Goal: Task Accomplishment & Management: Complete application form

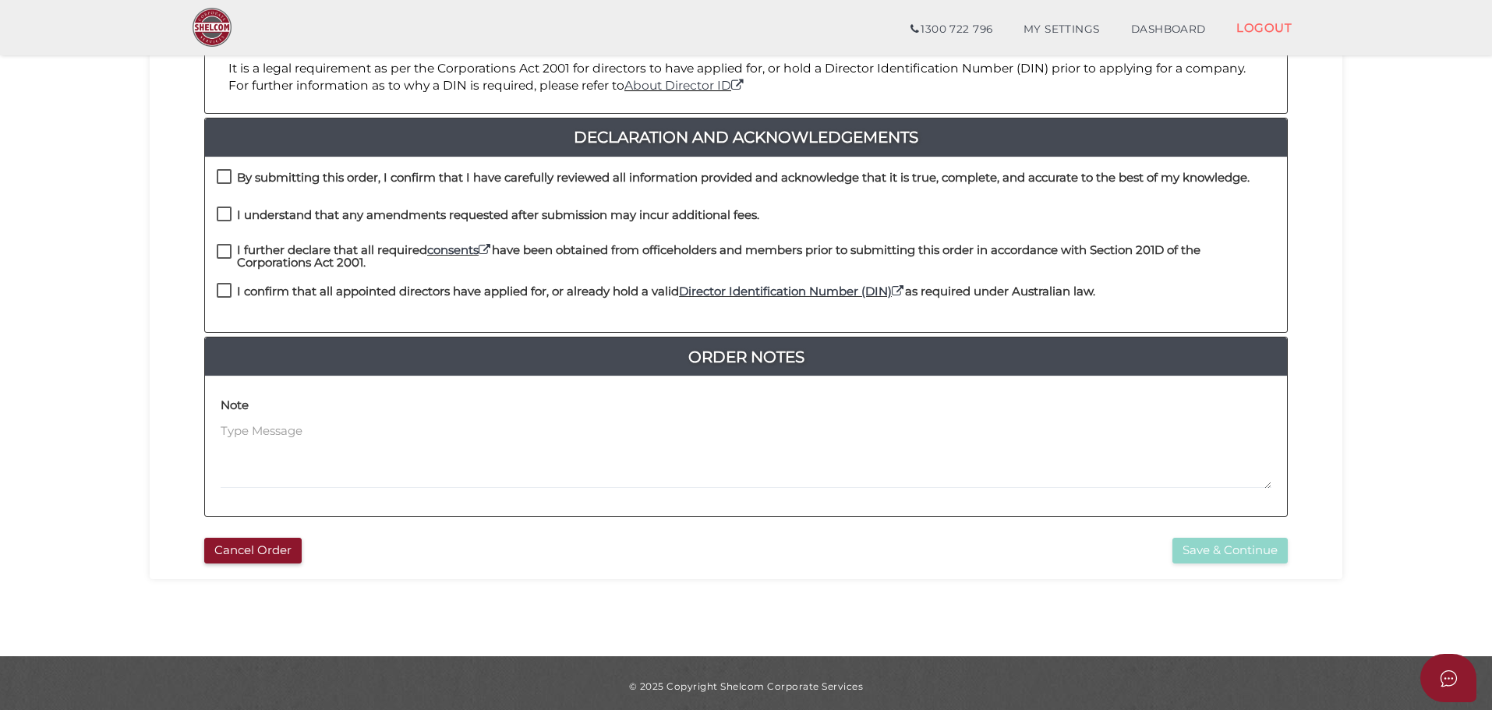
scroll to position [360, 0]
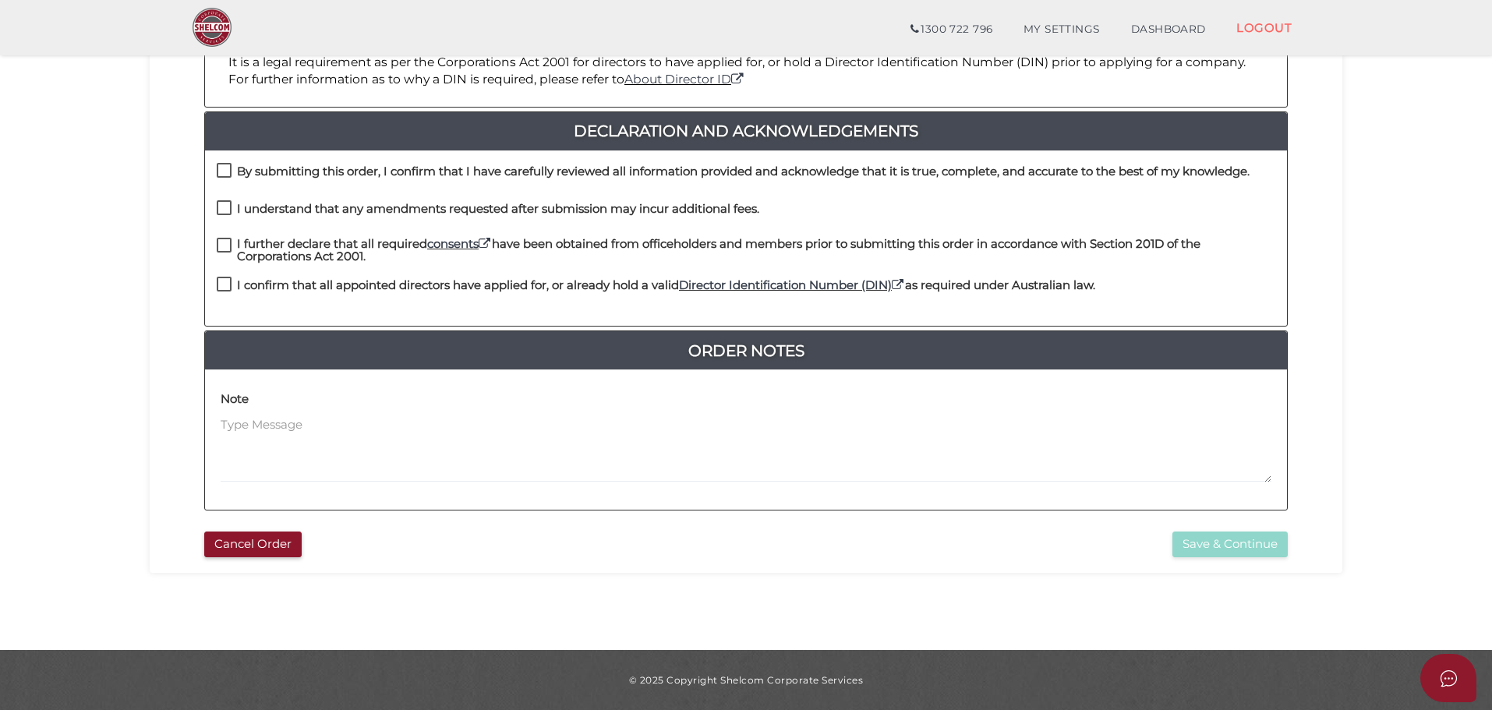
click at [320, 170] on h4 "By submitting this order, I confirm that I have carefully reviewed all informat…" at bounding box center [743, 171] width 1013 height 13
checkbox input "true"
click at [304, 210] on h4 "I understand that any amendments requested after submission may incur additiona…" at bounding box center [498, 209] width 522 height 13
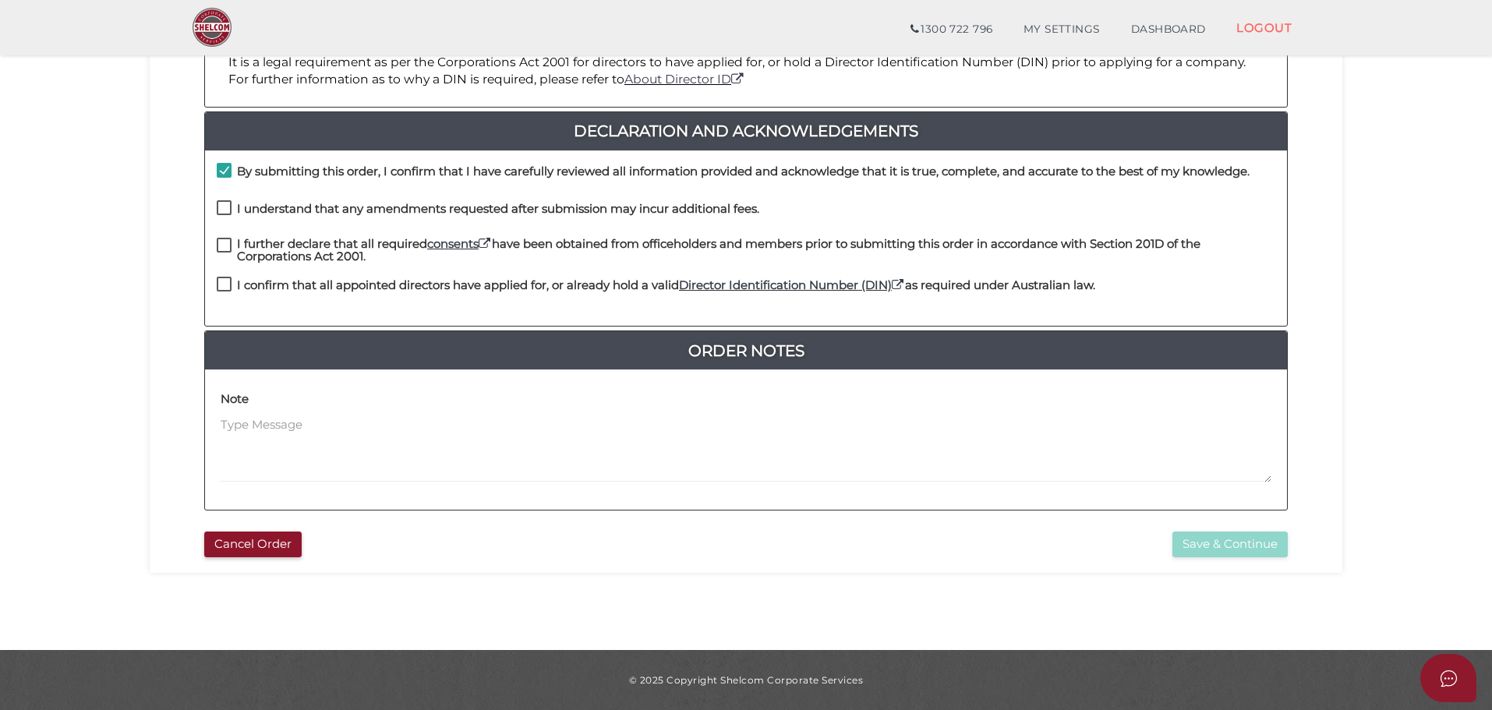
checkbox input "true"
click at [279, 252] on h4 "I further declare that all required consents have been obtained from officehold…" at bounding box center [756, 251] width 1038 height 26
checkbox input "true"
click at [278, 299] on div "I confirm that all appointed directors have applied for, or already hold a vali…" at bounding box center [656, 290] width 879 height 26
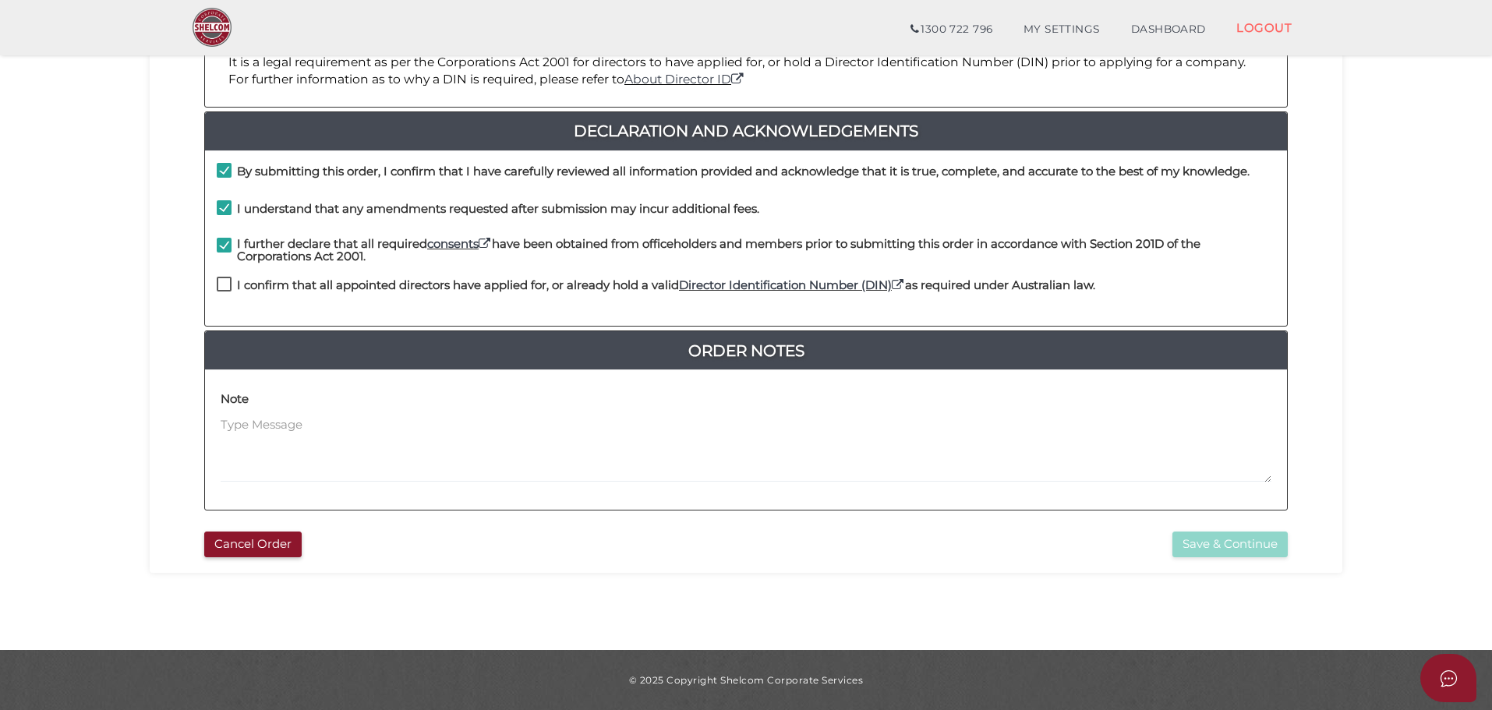
click at [282, 281] on h4 "I confirm that all appointed directors have applied for, or already hold a vali…" at bounding box center [666, 285] width 858 height 13
checkbox input "true"
click at [1236, 536] on button "Save & Continue" at bounding box center [1230, 545] width 115 height 26
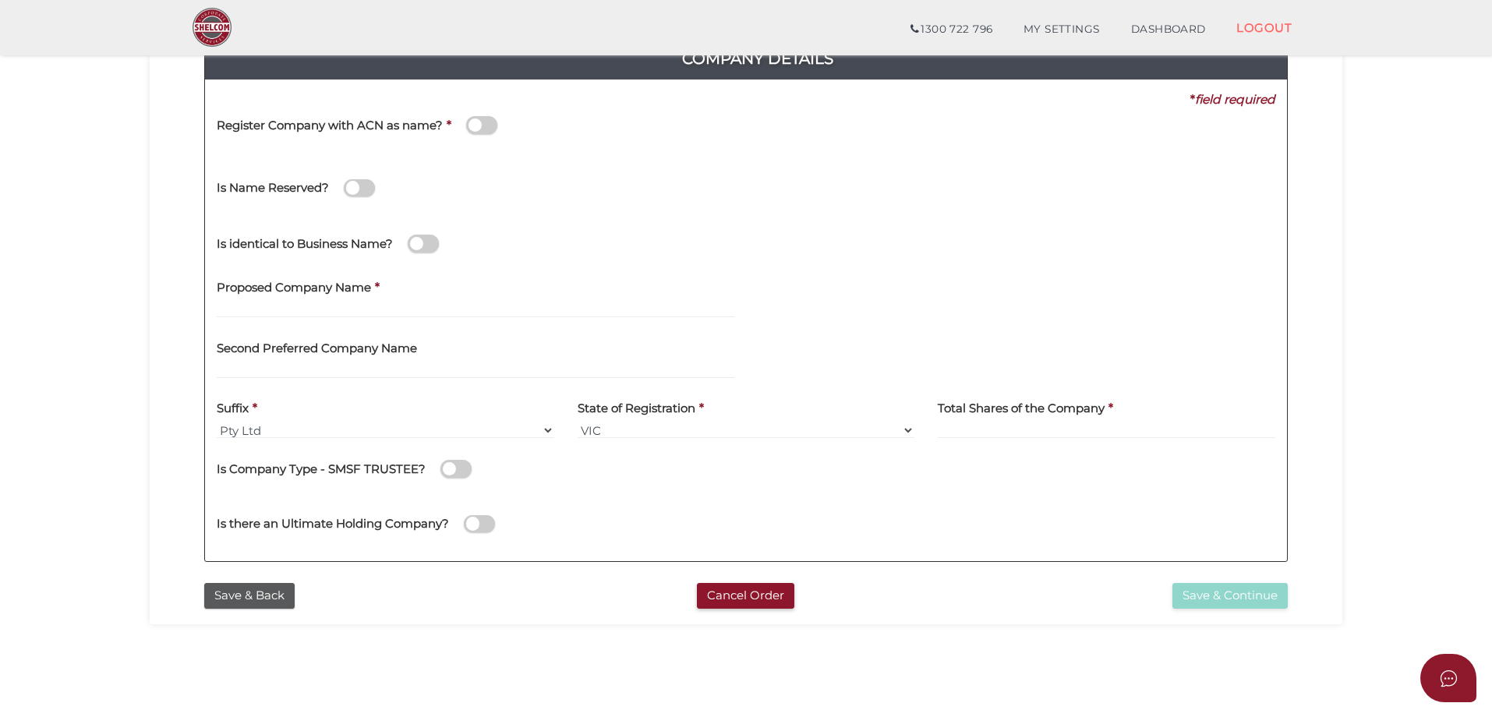
scroll to position [197, 0]
click at [308, 299] on label "Proposed Company Name" at bounding box center [294, 285] width 154 height 32
click at [308, 302] on input "text" at bounding box center [476, 308] width 518 height 17
type input "jigar test 29 sept"
click at [1014, 430] on input at bounding box center [1107, 429] width 338 height 17
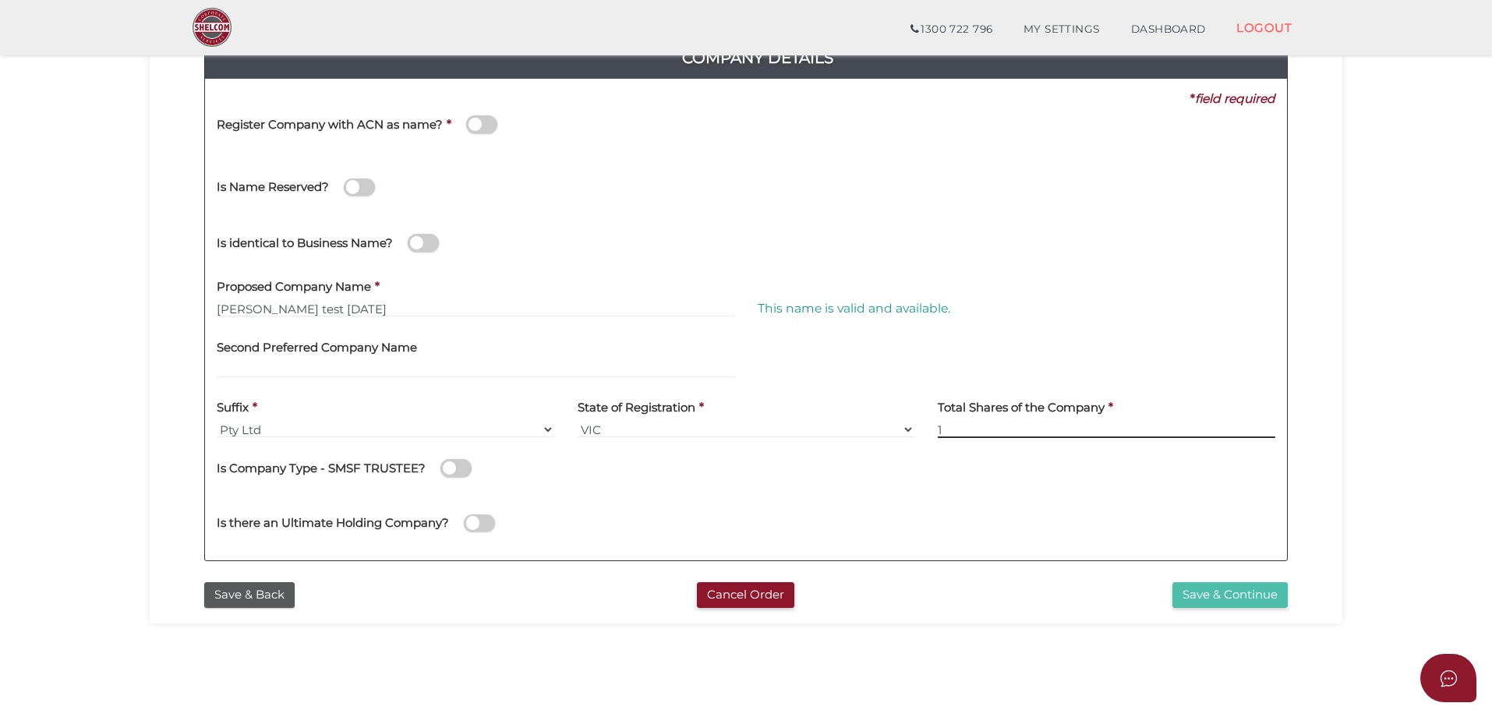
type input "1"
click at [1237, 604] on button "Save & Continue" at bounding box center [1230, 595] width 115 height 26
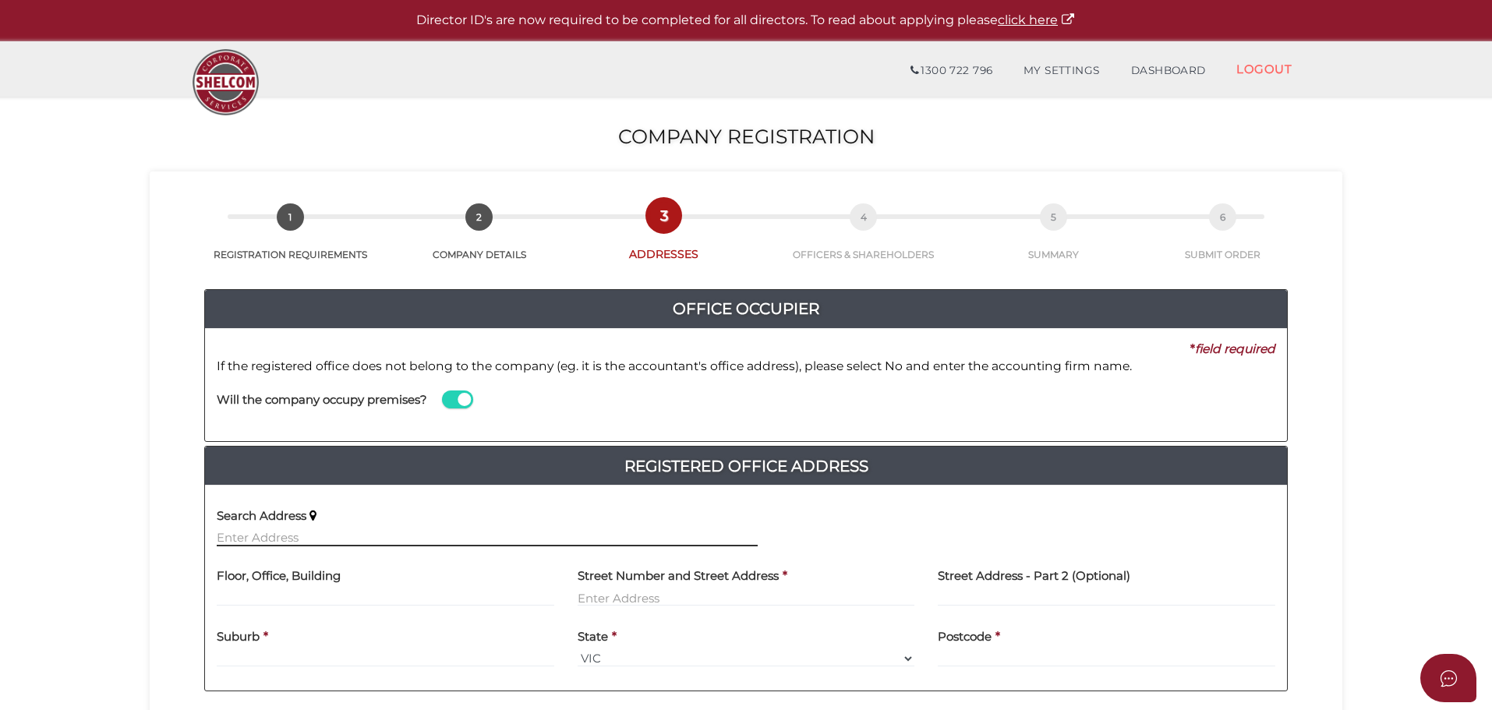
click at [362, 543] on input "text" at bounding box center [487, 537] width 541 height 17
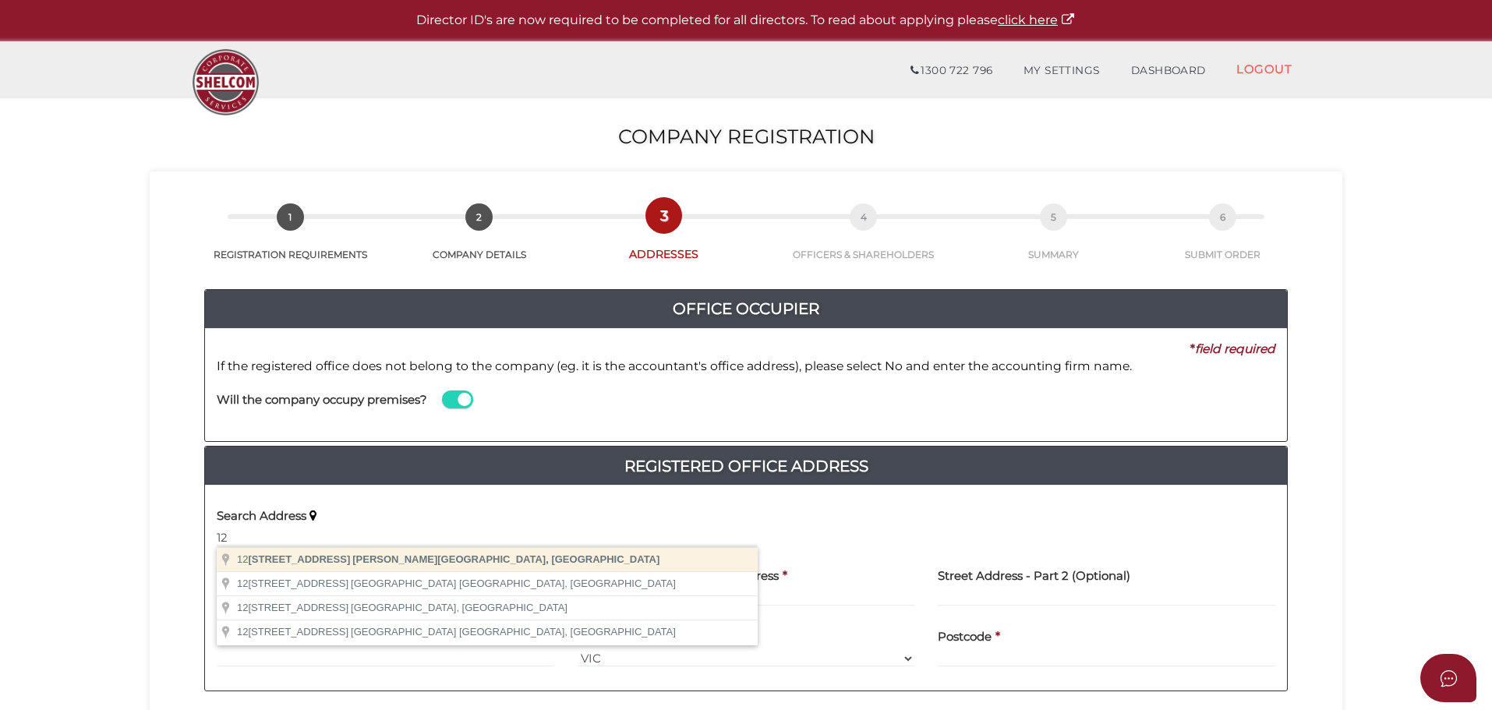
type input "120 Chifley Drive, Preston VIC, Australia"
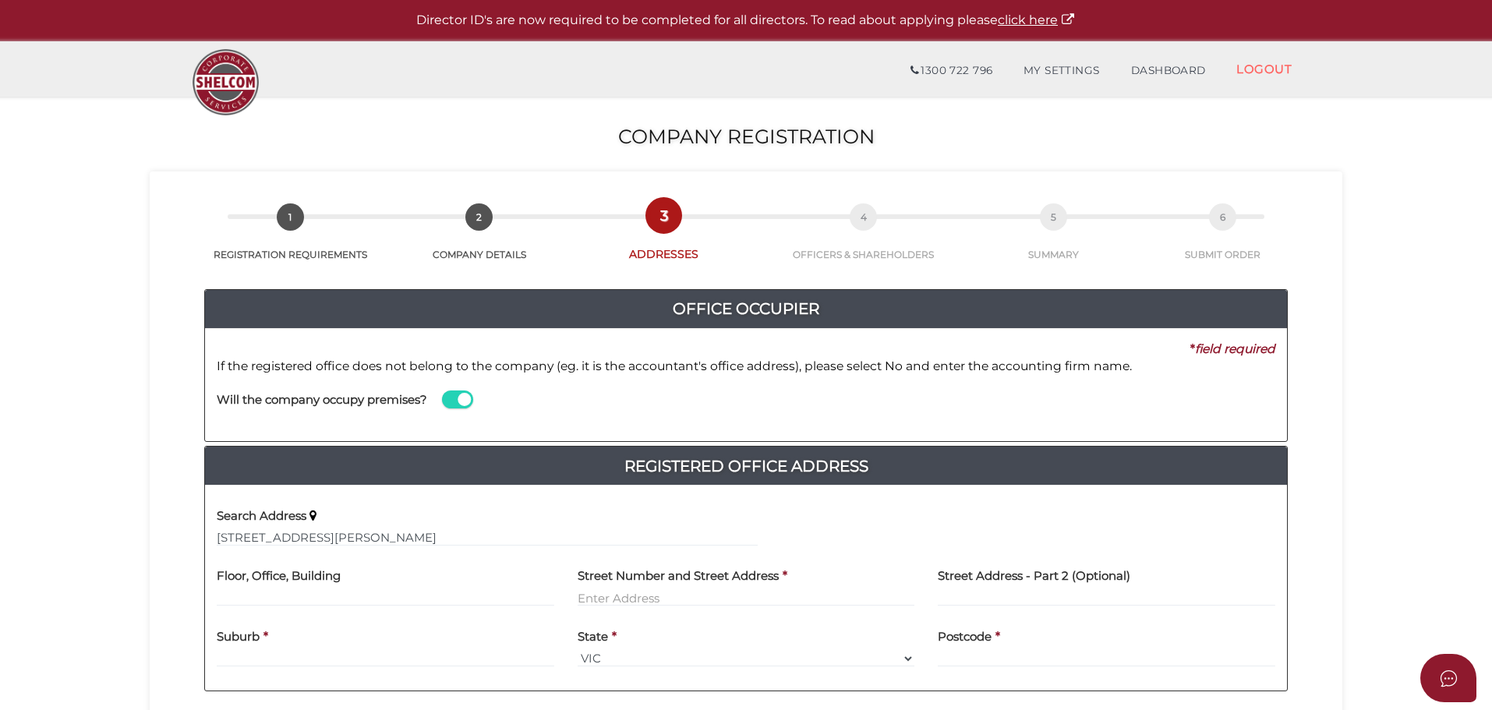
type input "120 Chifley Drive"
type input "Preston"
select select "VIC"
type input "3072"
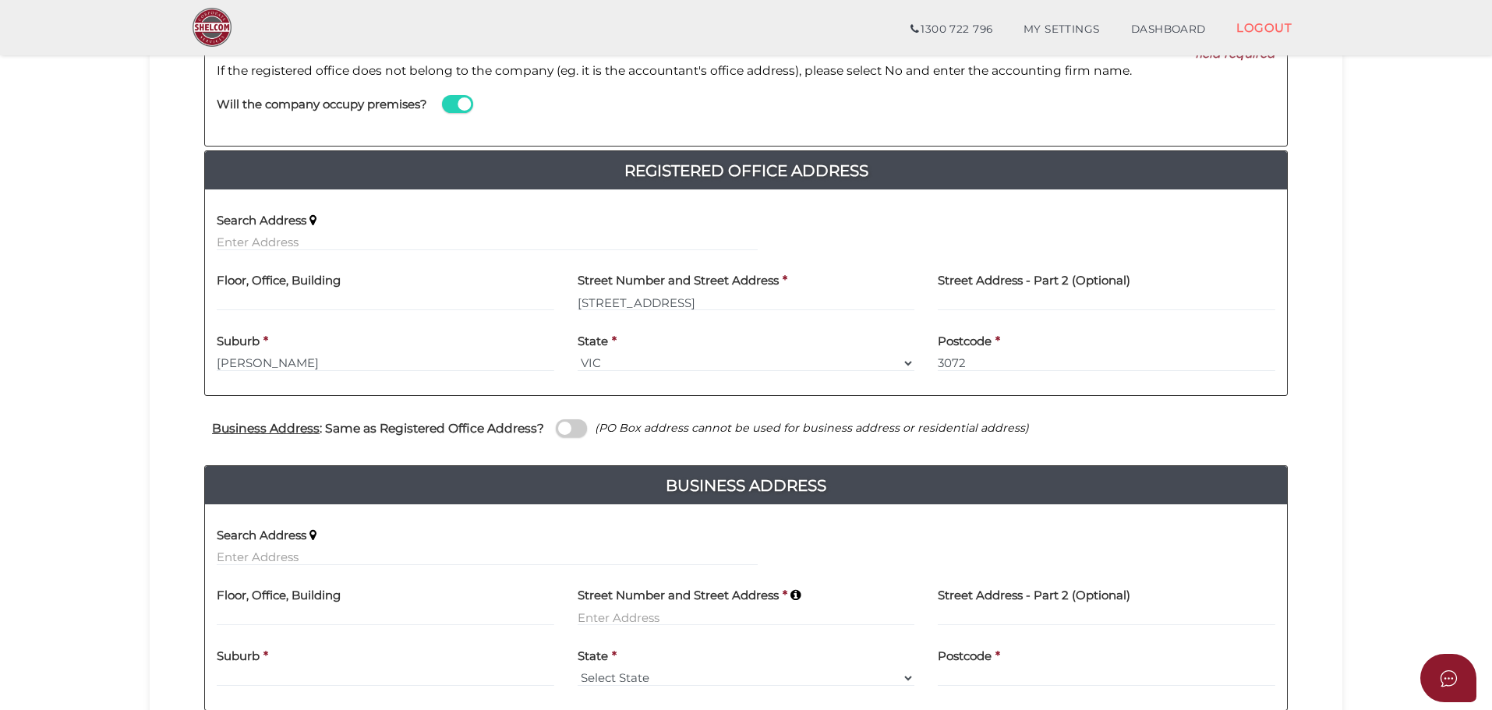
click at [394, 437] on label "Business Address : Same as Registered Office Address?" at bounding box center [378, 429] width 332 height 27
click at [0, 0] on input "checkbox" at bounding box center [0, 0] width 0 height 0
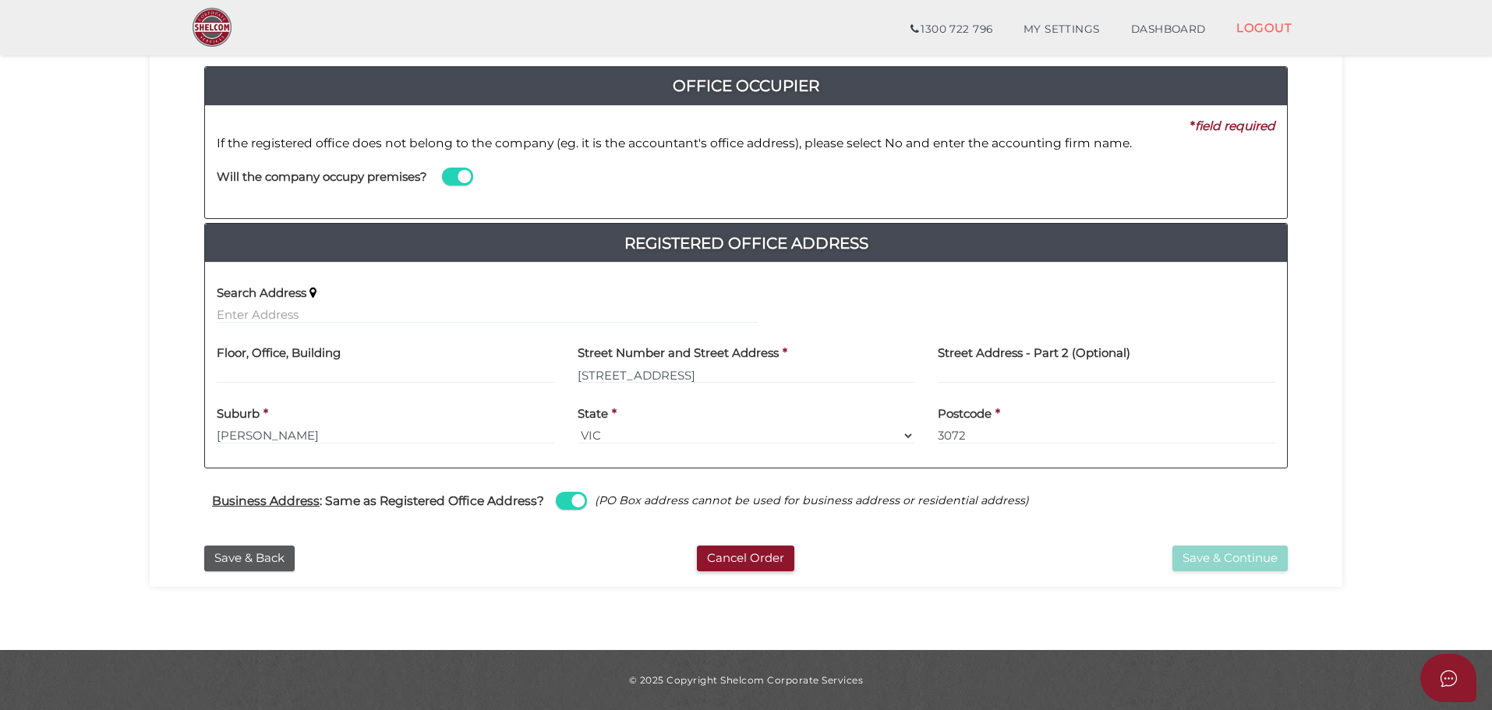
scroll to position [168, 0]
click at [1211, 554] on button "Save & Continue" at bounding box center [1230, 559] width 115 height 26
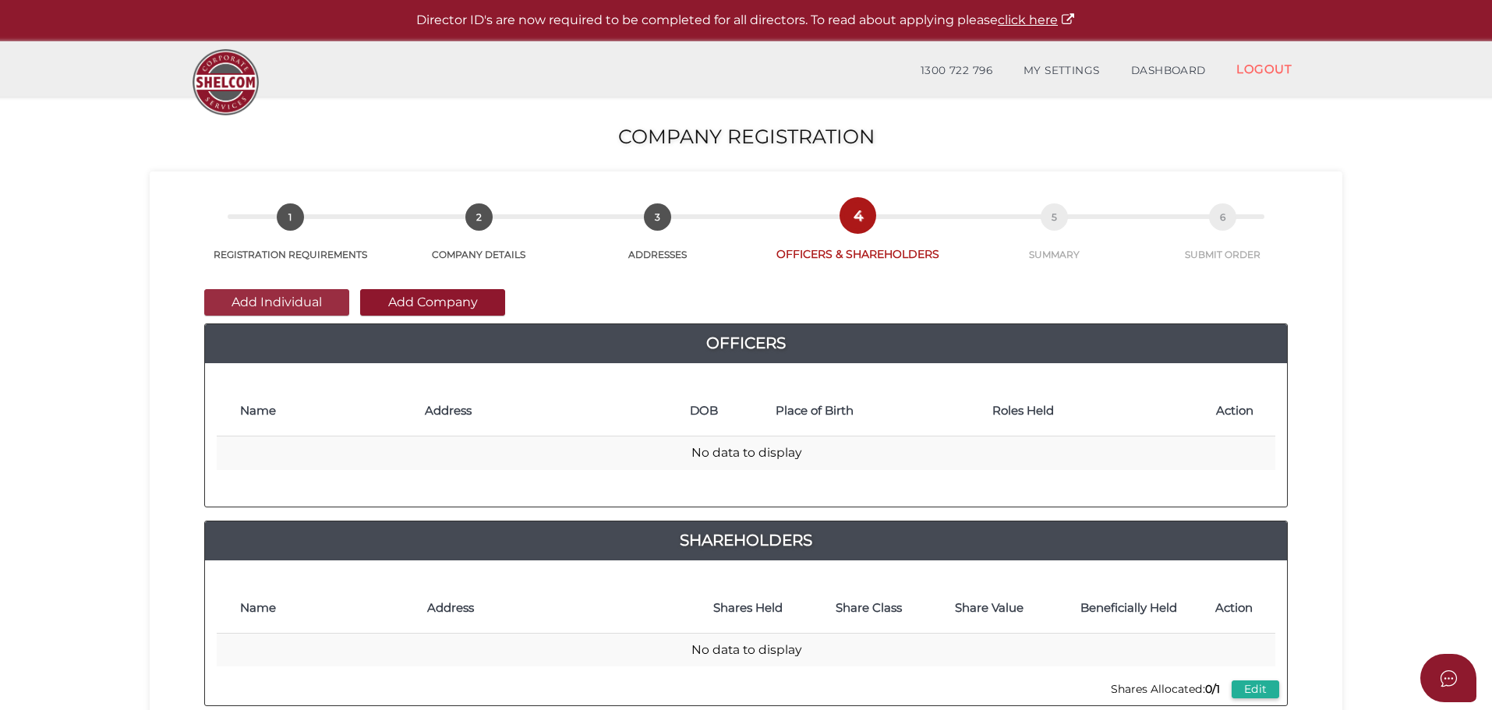
click at [334, 305] on button "Add Individual" at bounding box center [276, 302] width 145 height 27
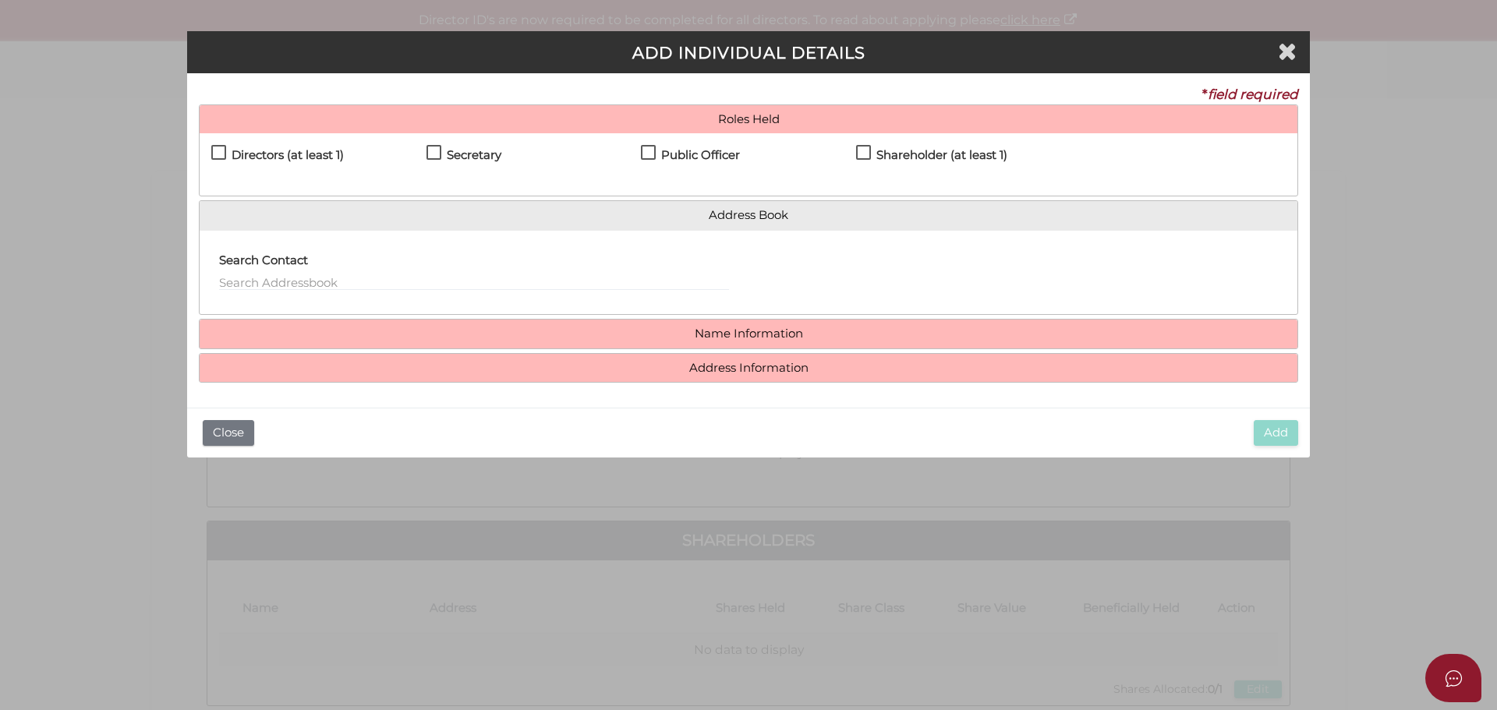
click at [299, 155] on h4 "Directors (at least 1)" at bounding box center [288, 155] width 112 height 13
checkbox input "true"
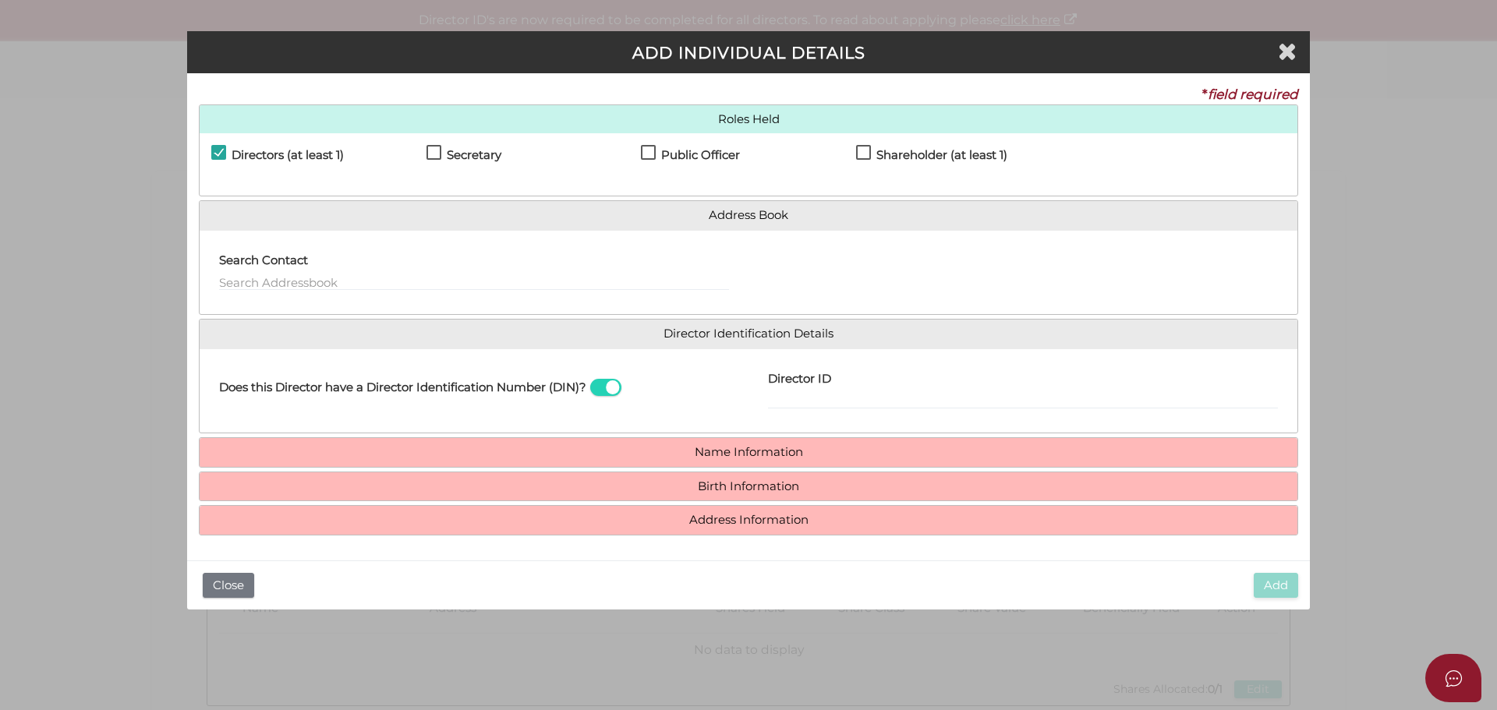
click at [966, 149] on h4 "Shareholder (at least 1)" at bounding box center [941, 155] width 131 height 13
checkbox input "true"
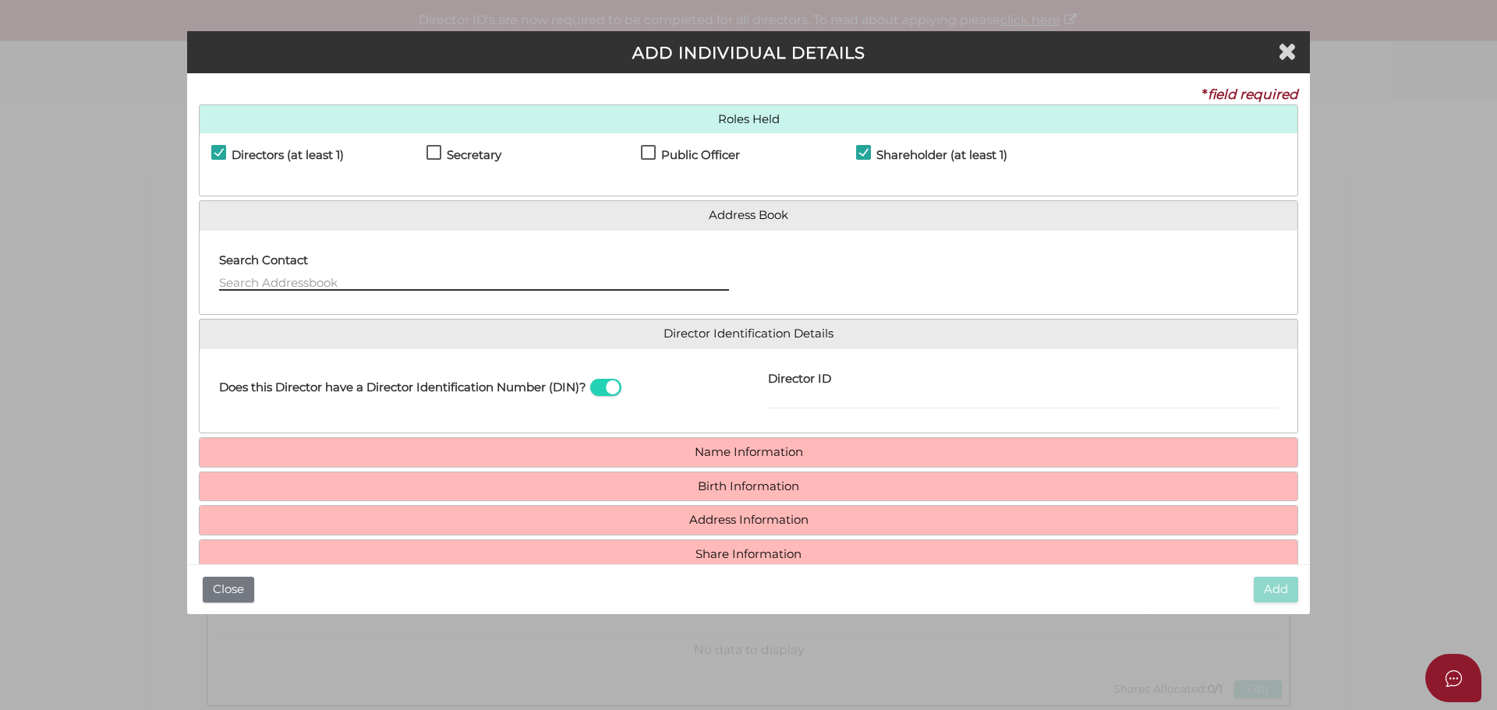
click at [394, 282] on input "text" at bounding box center [474, 282] width 510 height 17
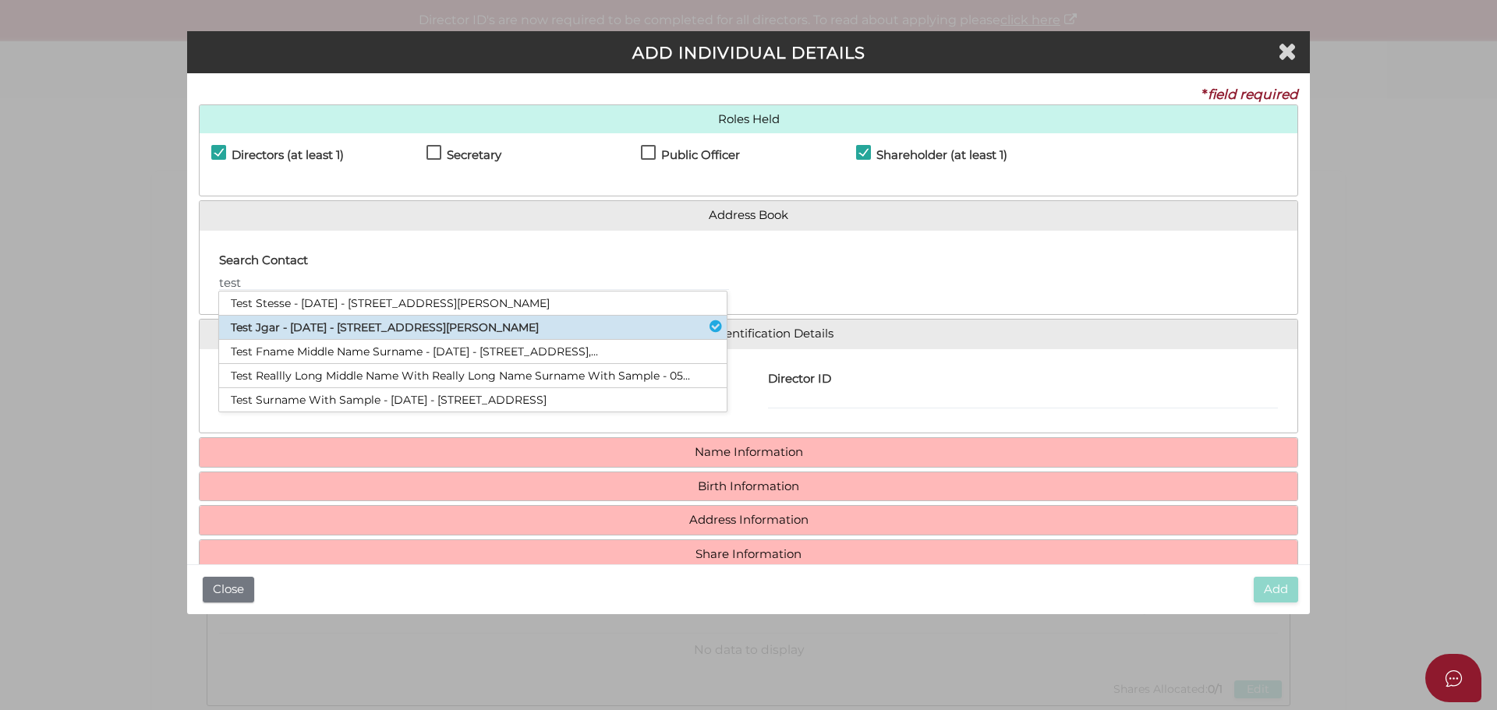
click at [498, 326] on li "Test Jgar - 01/12/2006 - 343 Little Collins Street, Melbourne, VIC, 3000" at bounding box center [473, 328] width 508 height 24
type input "Test"
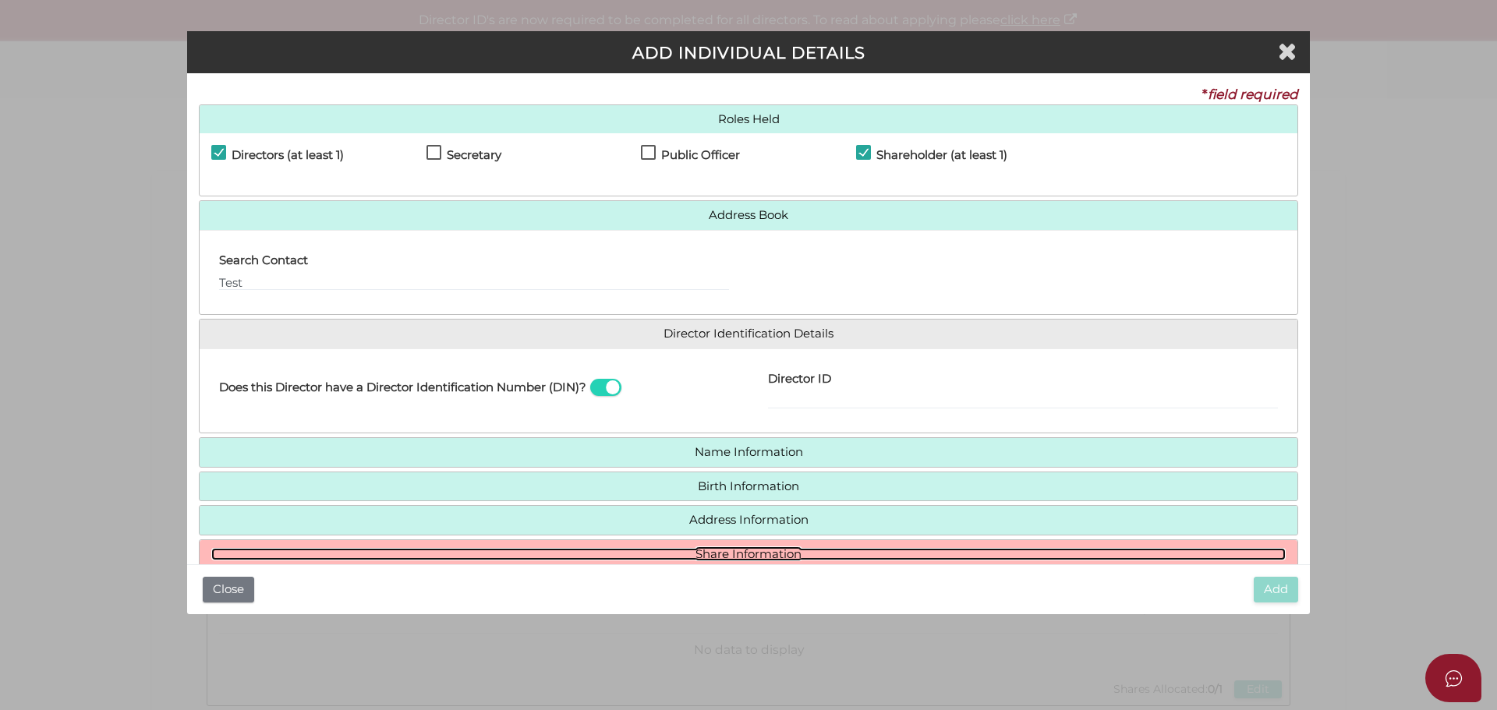
click at [769, 553] on link "Share Information" at bounding box center [748, 554] width 1074 height 13
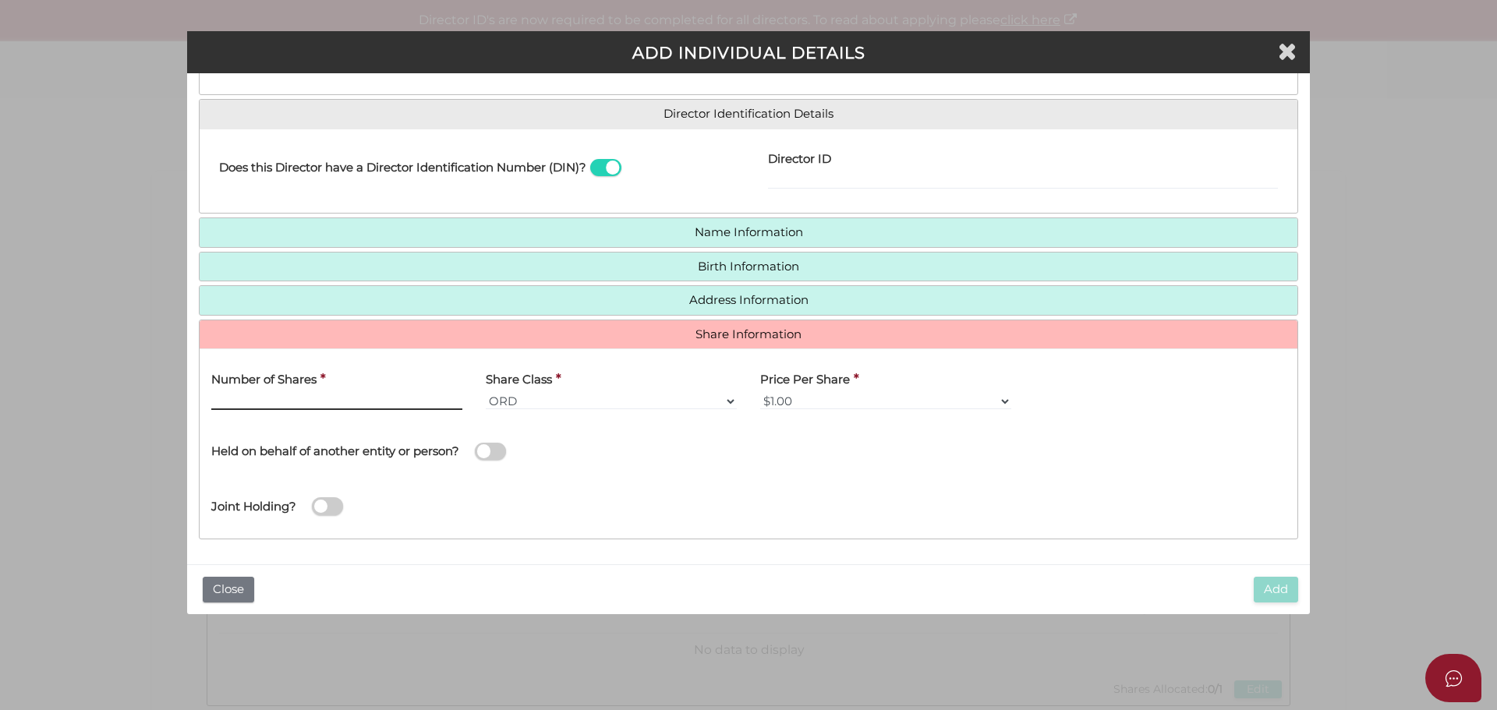
click at [399, 402] on input "text" at bounding box center [336, 401] width 251 height 17
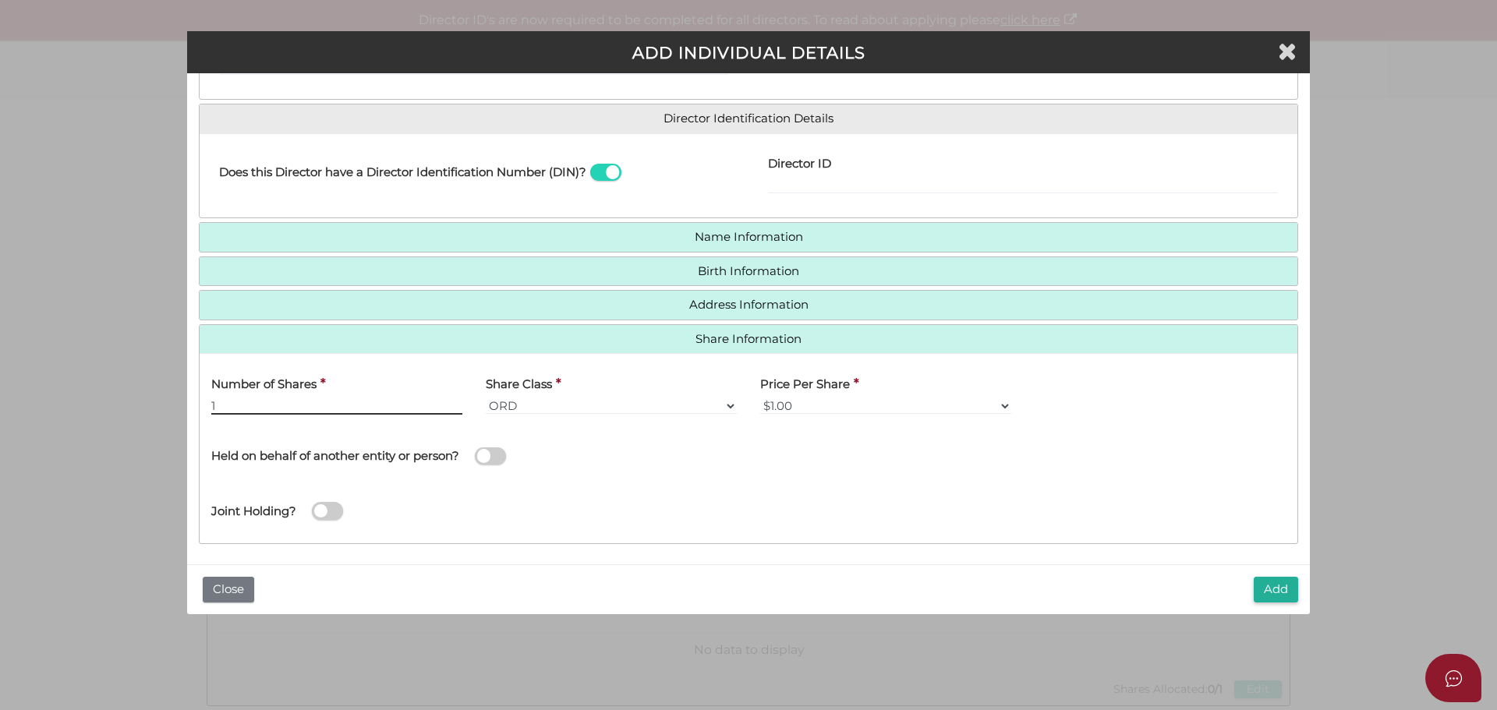
scroll to position [214, 0]
type input "1"
click at [1275, 585] on button "Add" at bounding box center [1276, 590] width 44 height 26
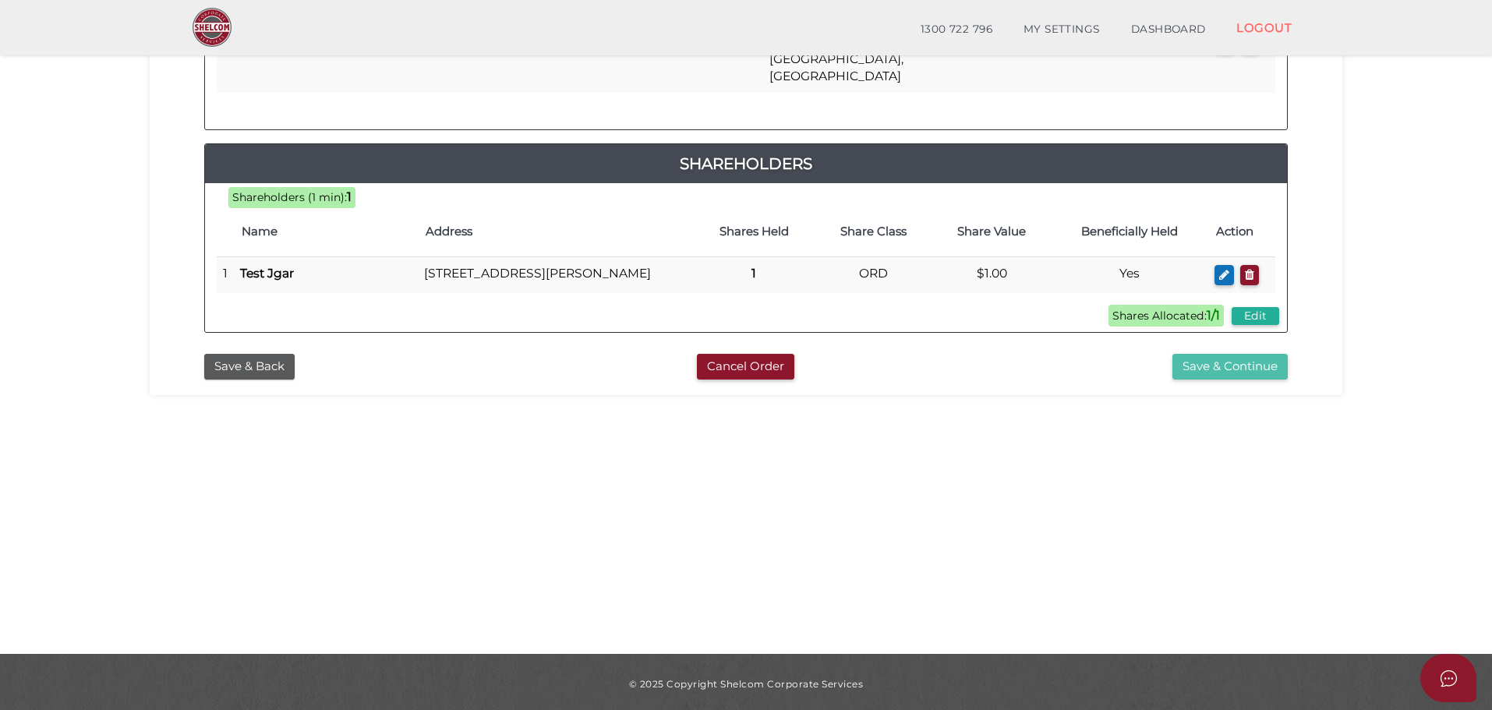
scroll to position [355, 0]
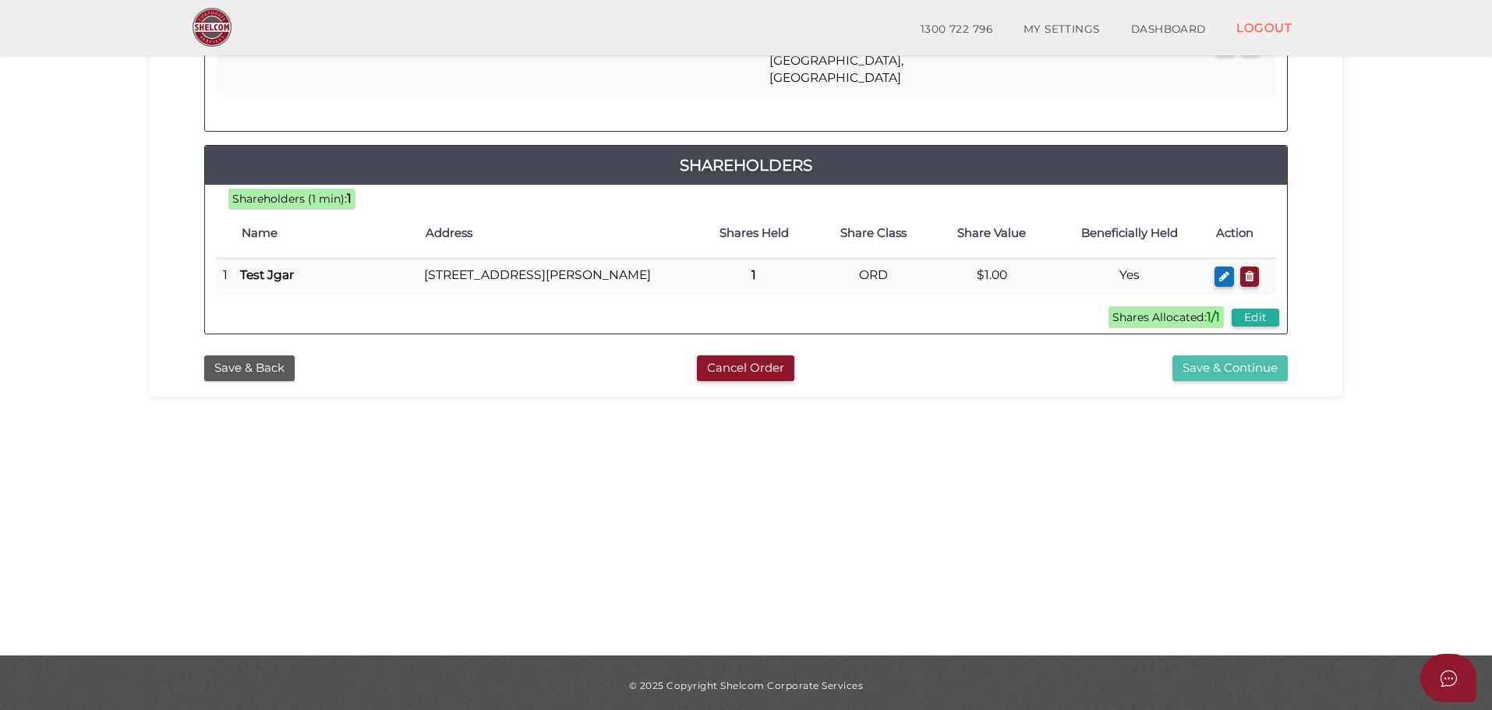
click at [1237, 356] on button "Save & Continue" at bounding box center [1230, 369] width 115 height 26
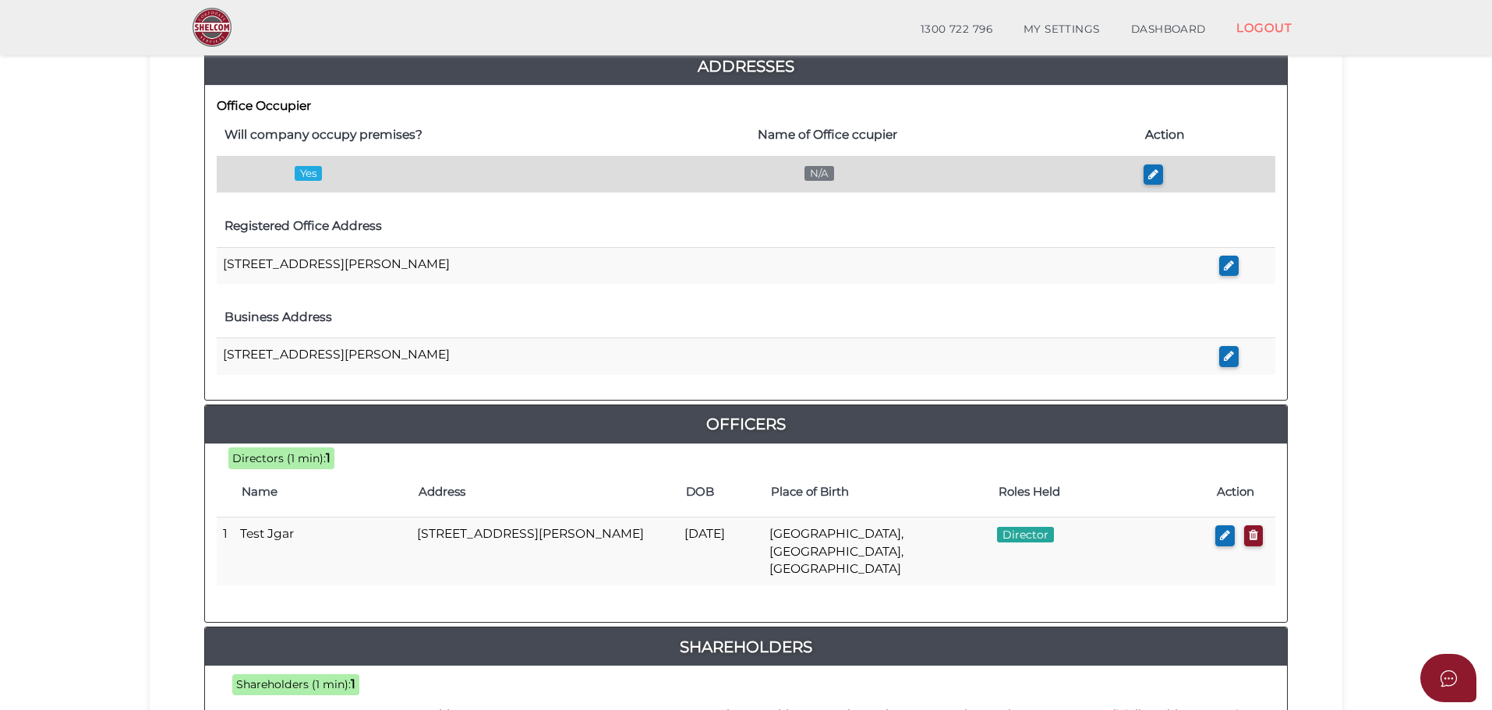
scroll to position [670, 0]
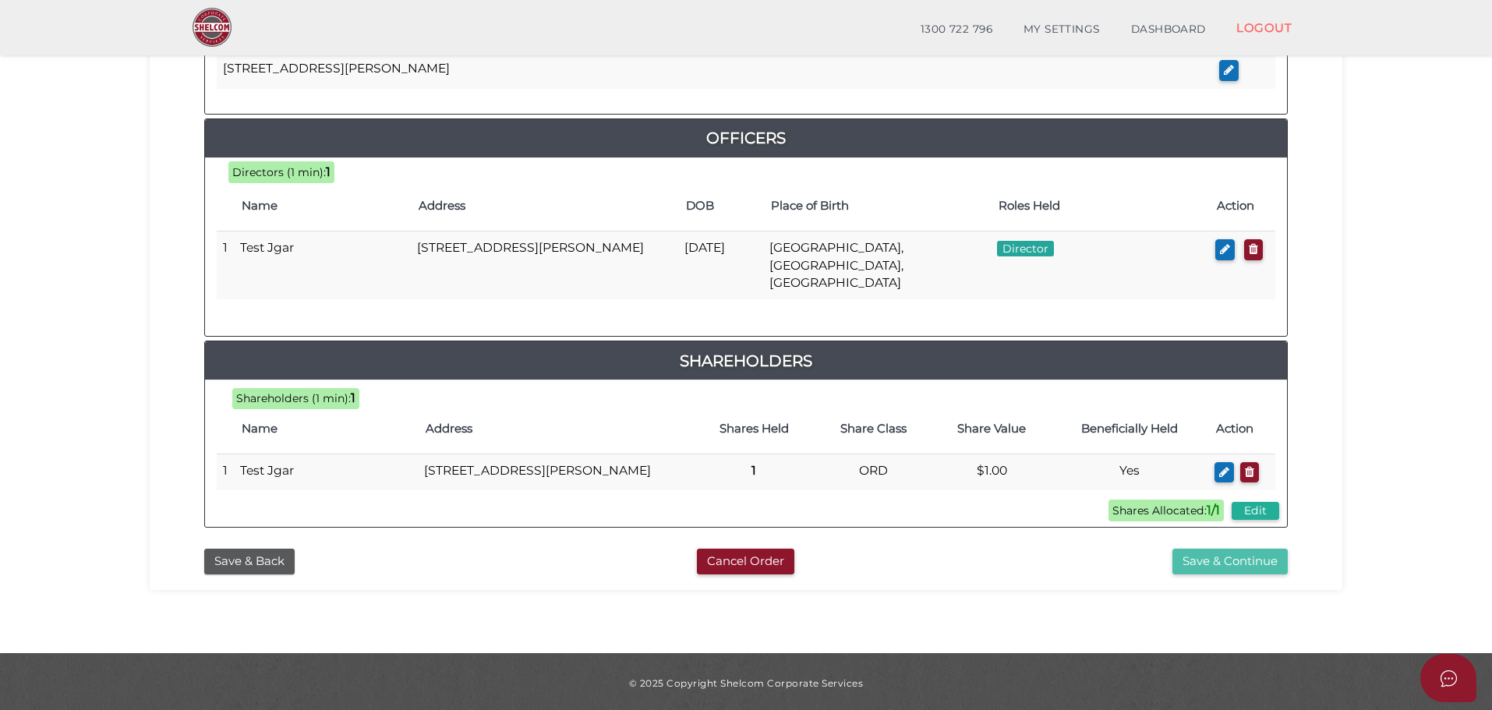
click at [1244, 557] on button "Save & Continue" at bounding box center [1230, 562] width 115 height 26
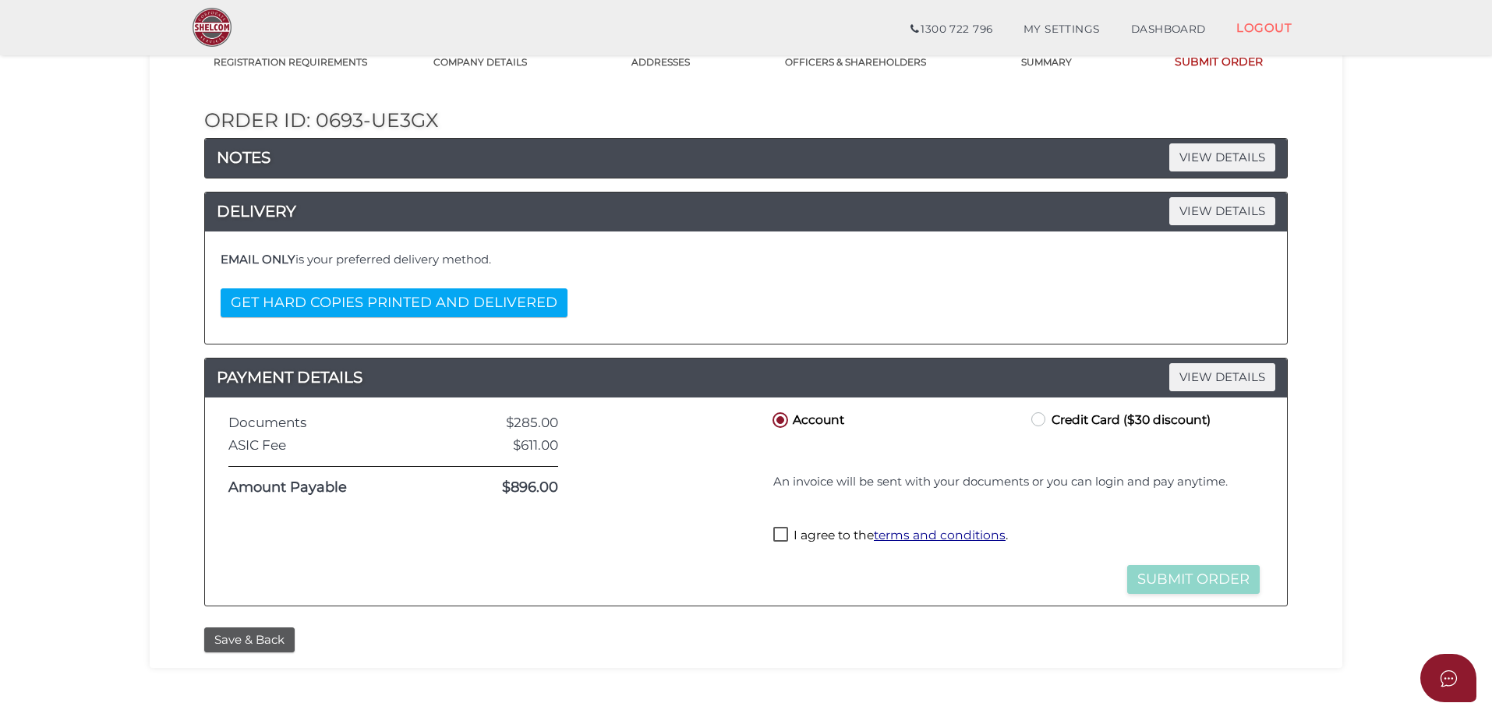
scroll to position [138, 0]
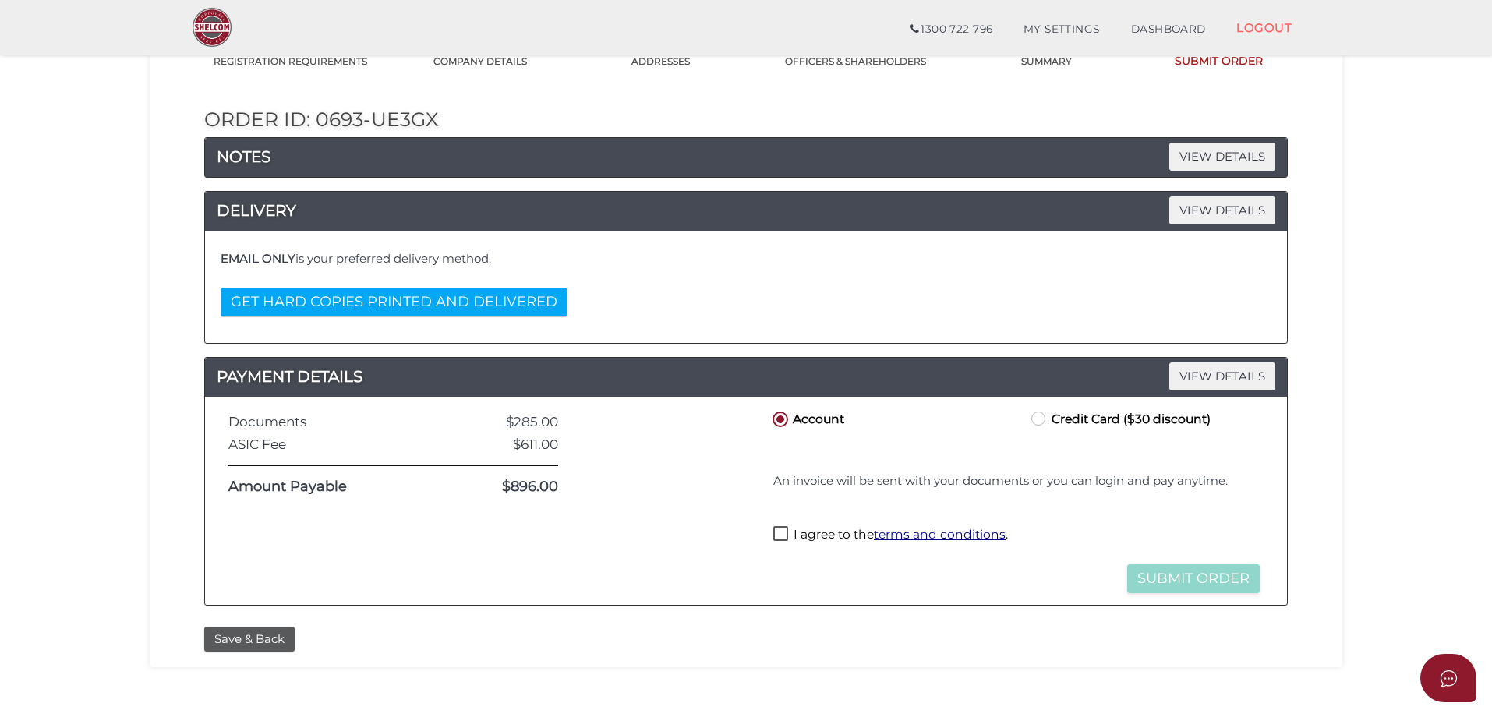
click at [1077, 423] on label "Credit Card ($30 discount)" at bounding box center [1119, 418] width 182 height 19
radio input "true"
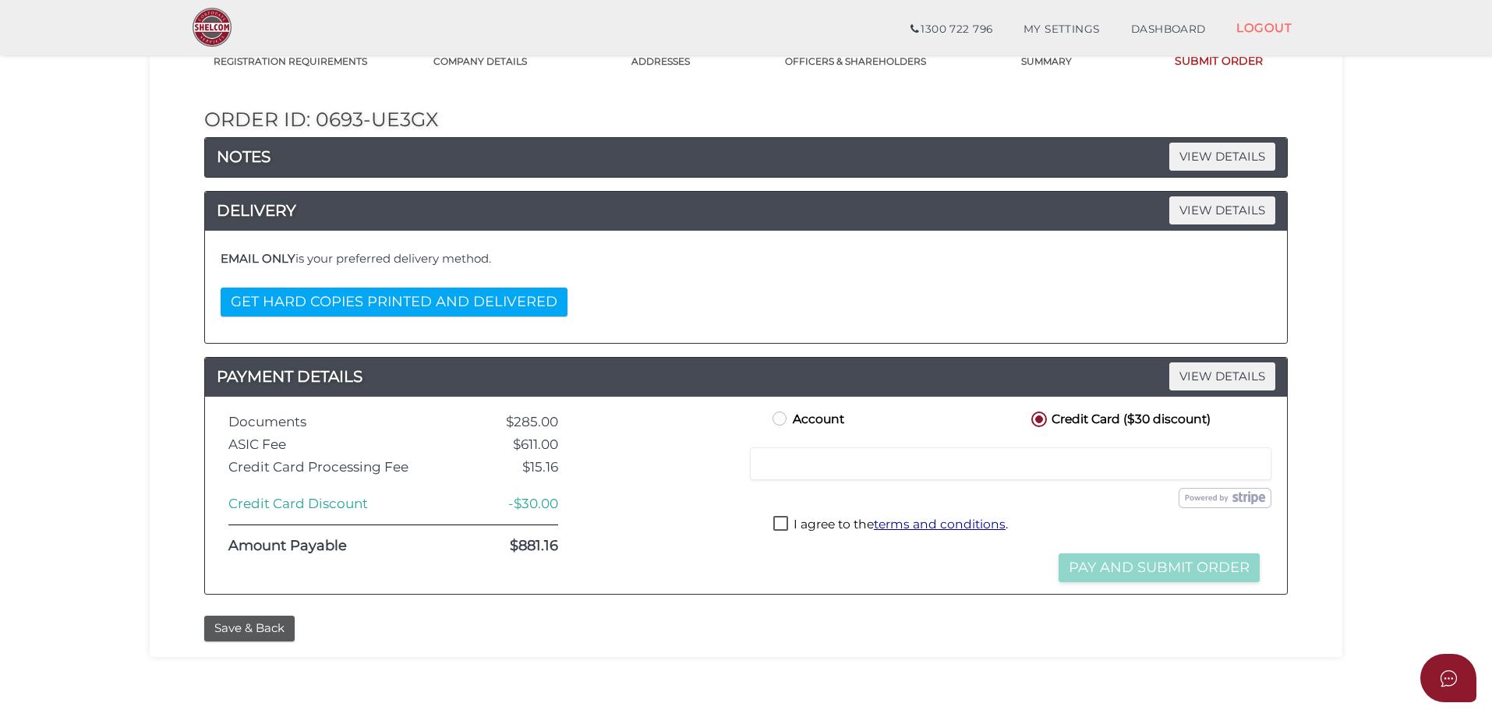
click at [813, 422] on label "Account" at bounding box center [806, 418] width 75 height 19
radio input "true"
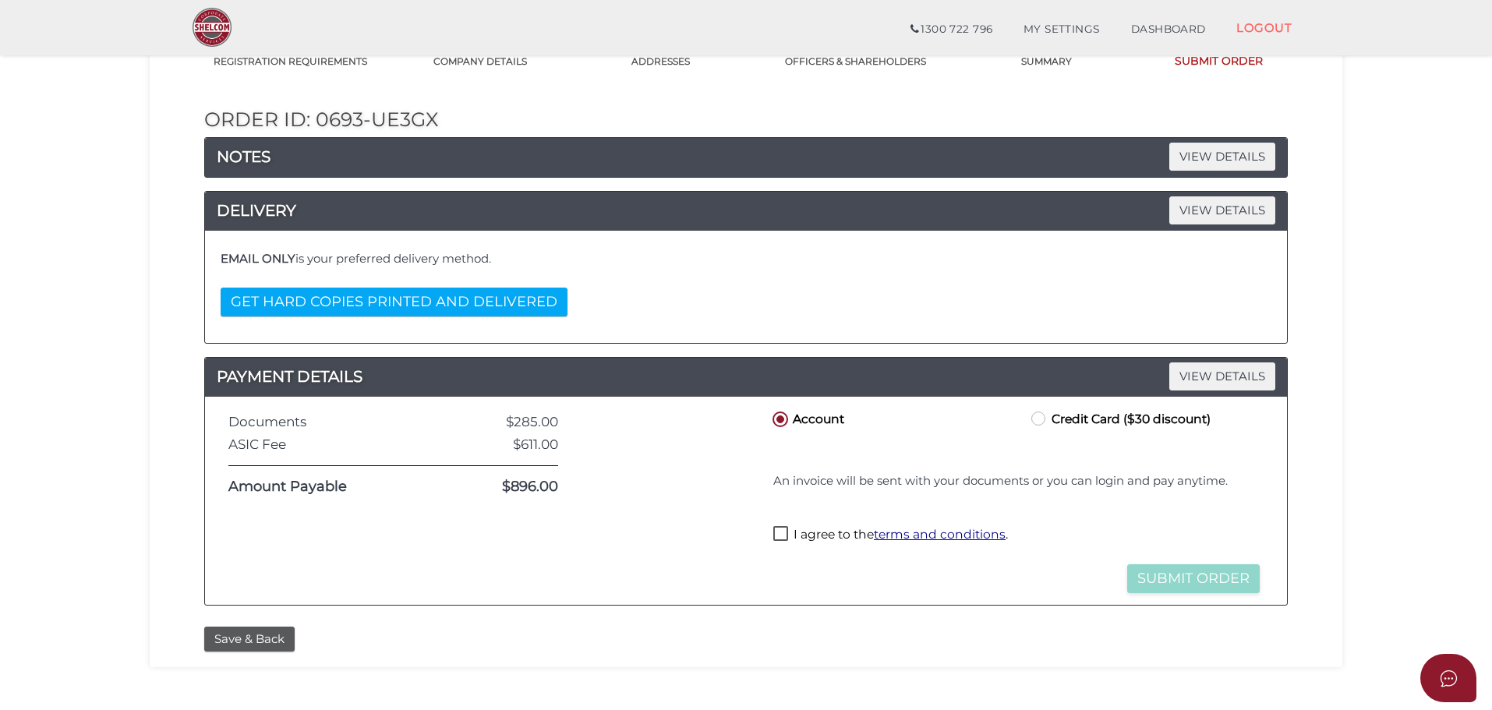
click at [1112, 424] on label "Credit Card ($30 discount)" at bounding box center [1119, 418] width 182 height 19
radio input "true"
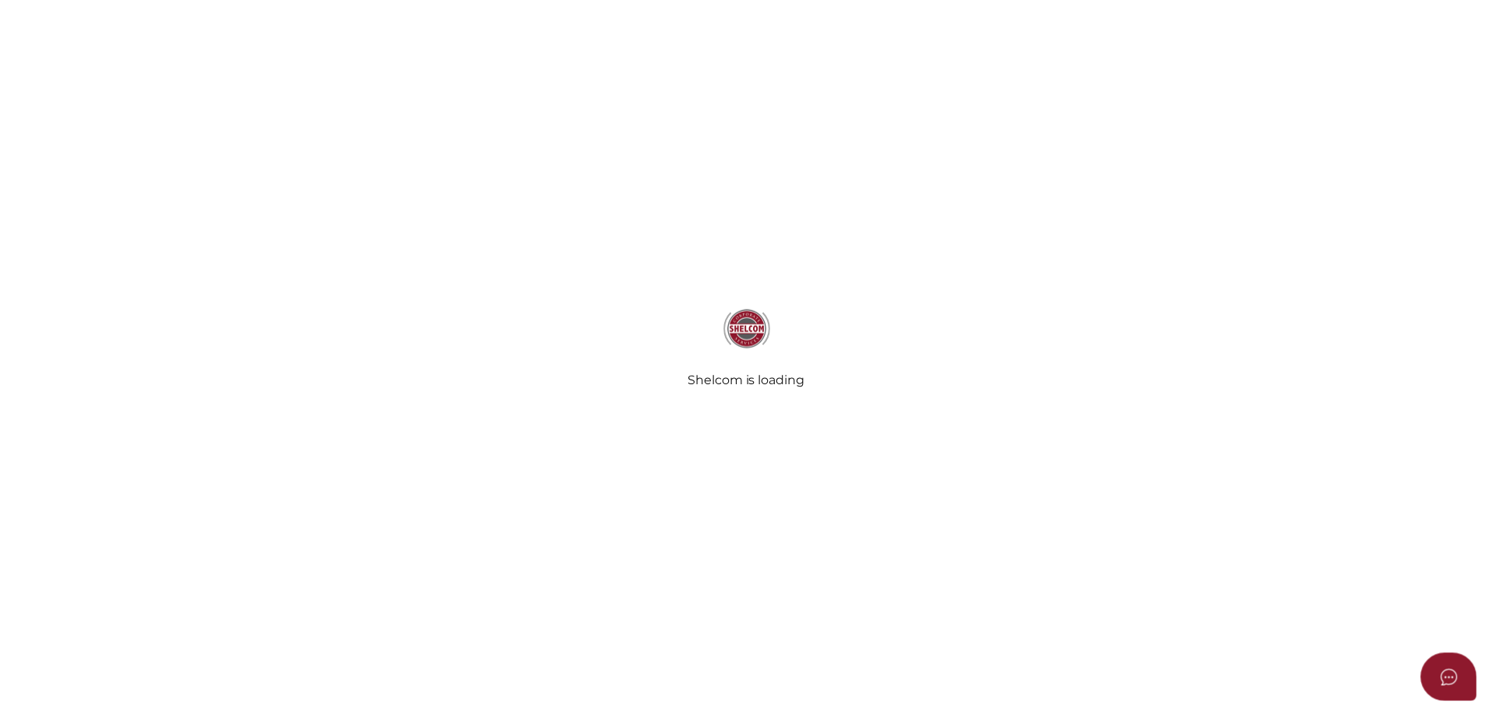
scroll to position [138, 0]
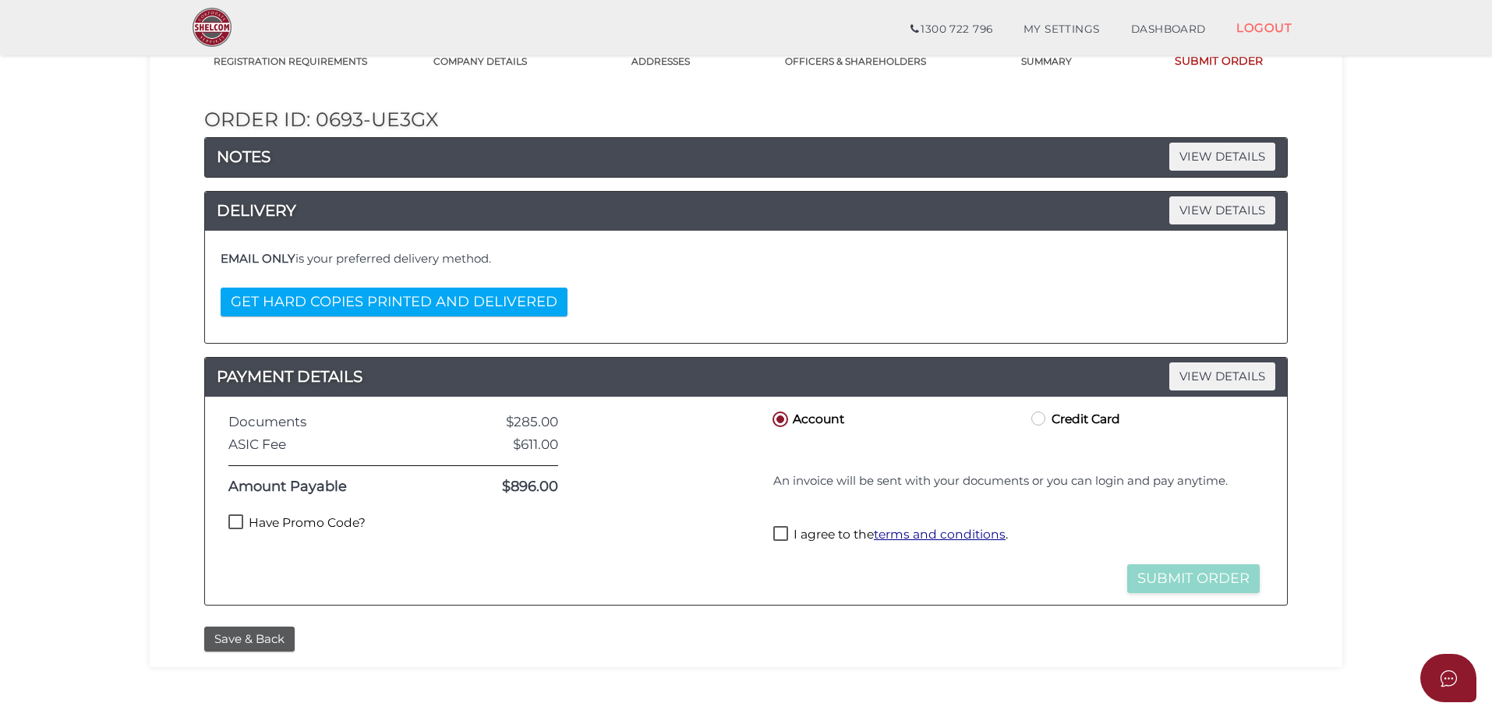
click at [1085, 419] on label "Credit Card" at bounding box center [1074, 418] width 92 height 19
radio input "true"
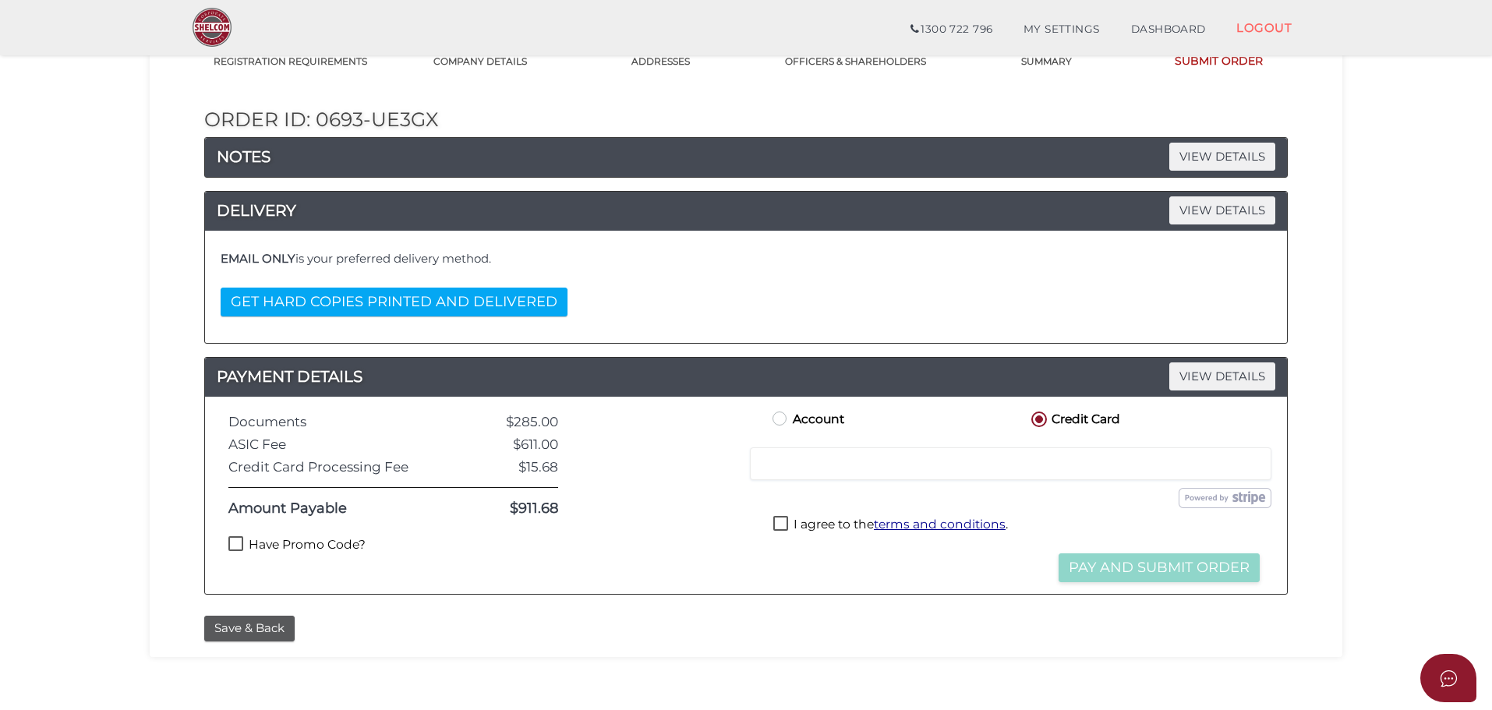
click at [273, 545] on label "Have Promo Code?" at bounding box center [296, 545] width 137 height 19
checkbox input "true"
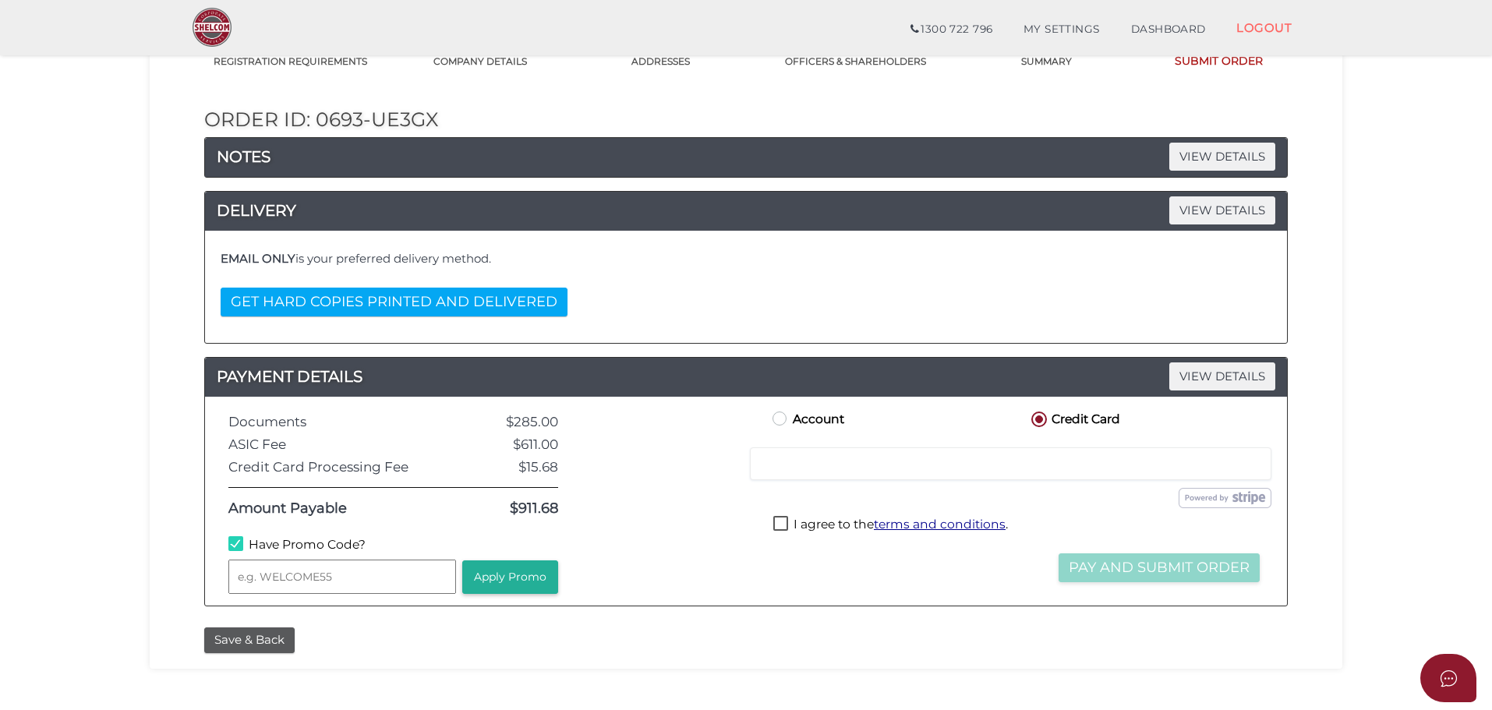
click at [289, 574] on input "text" at bounding box center [342, 577] width 228 height 34
type input "WELCOME55"
click at [511, 574] on button "Apply Promo" at bounding box center [510, 578] width 96 height 34
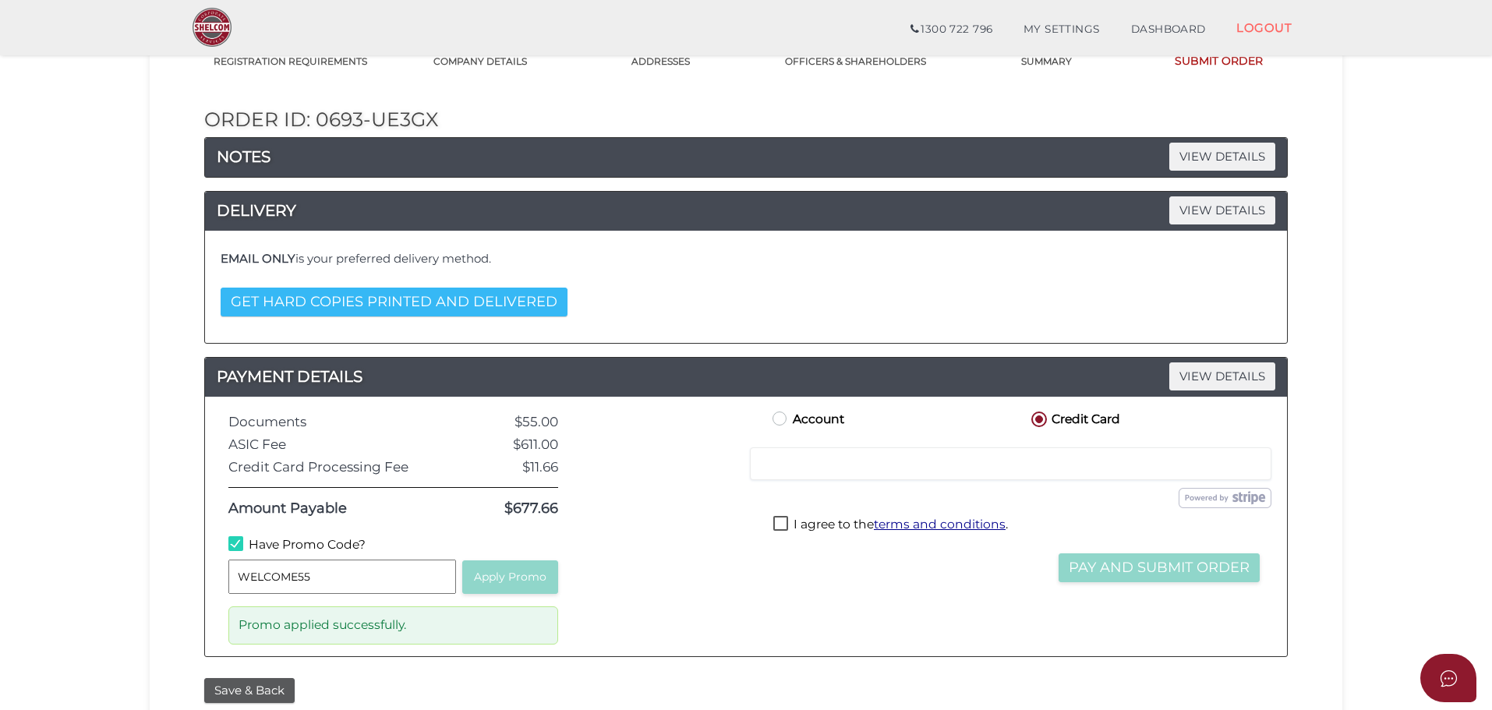
click at [525, 312] on button "GET HARD COPIES PRINTED AND DELIVERED" at bounding box center [394, 302] width 347 height 29
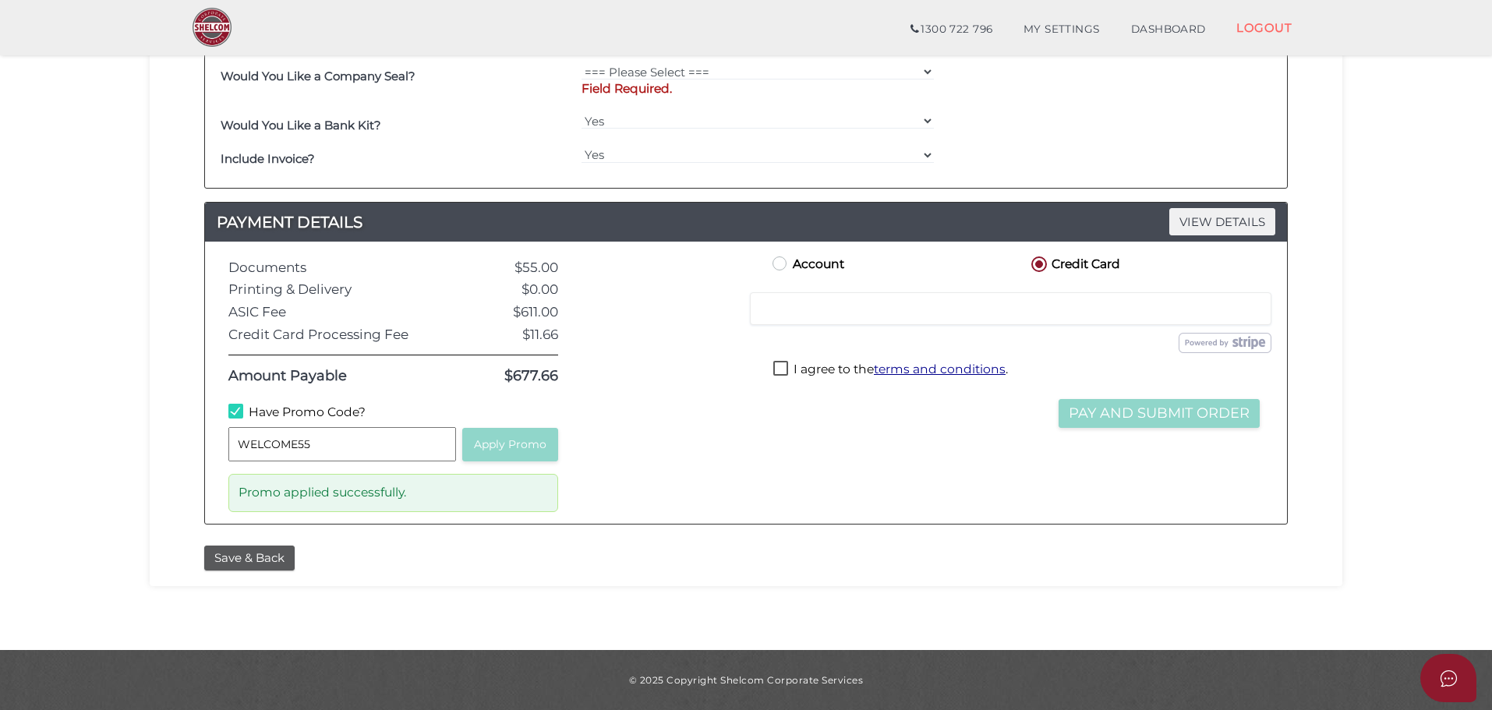
scroll to position [0, 0]
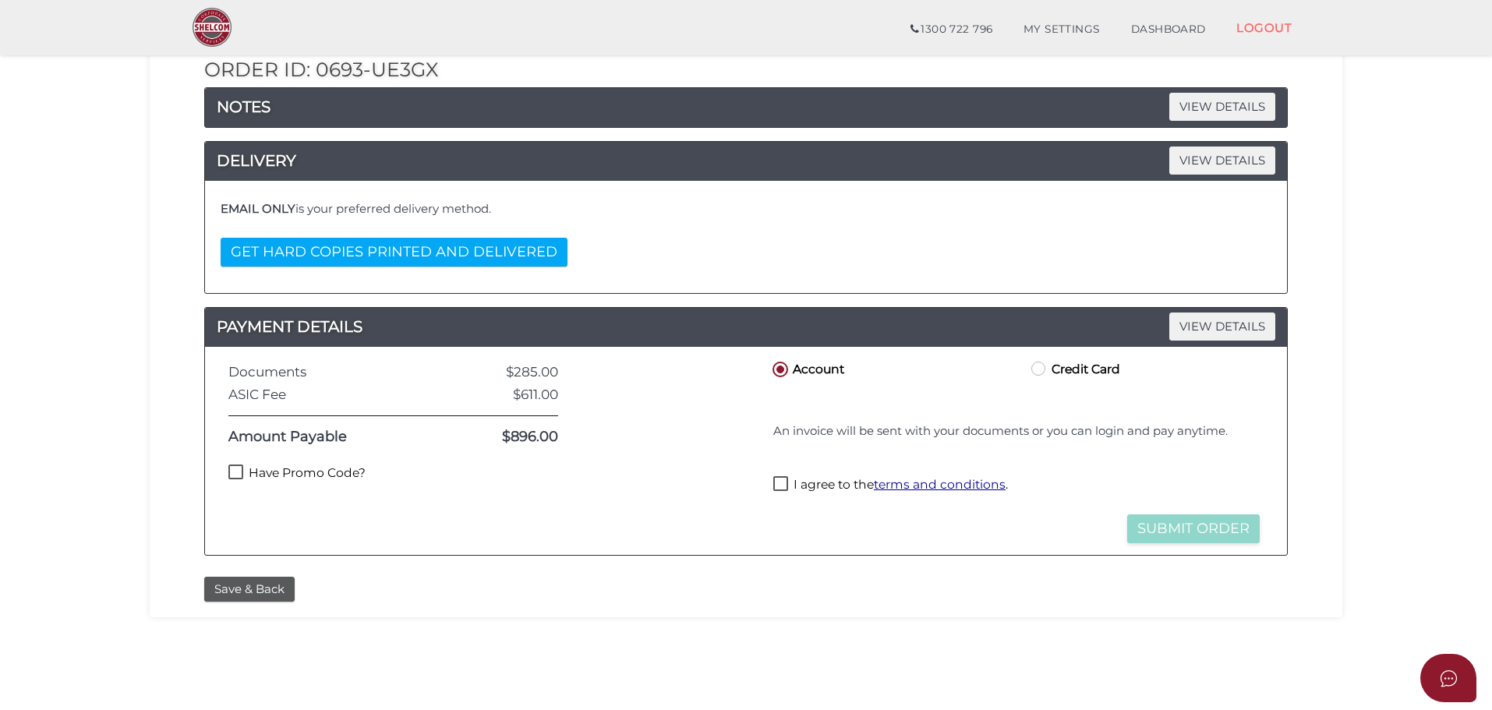
scroll to position [360, 0]
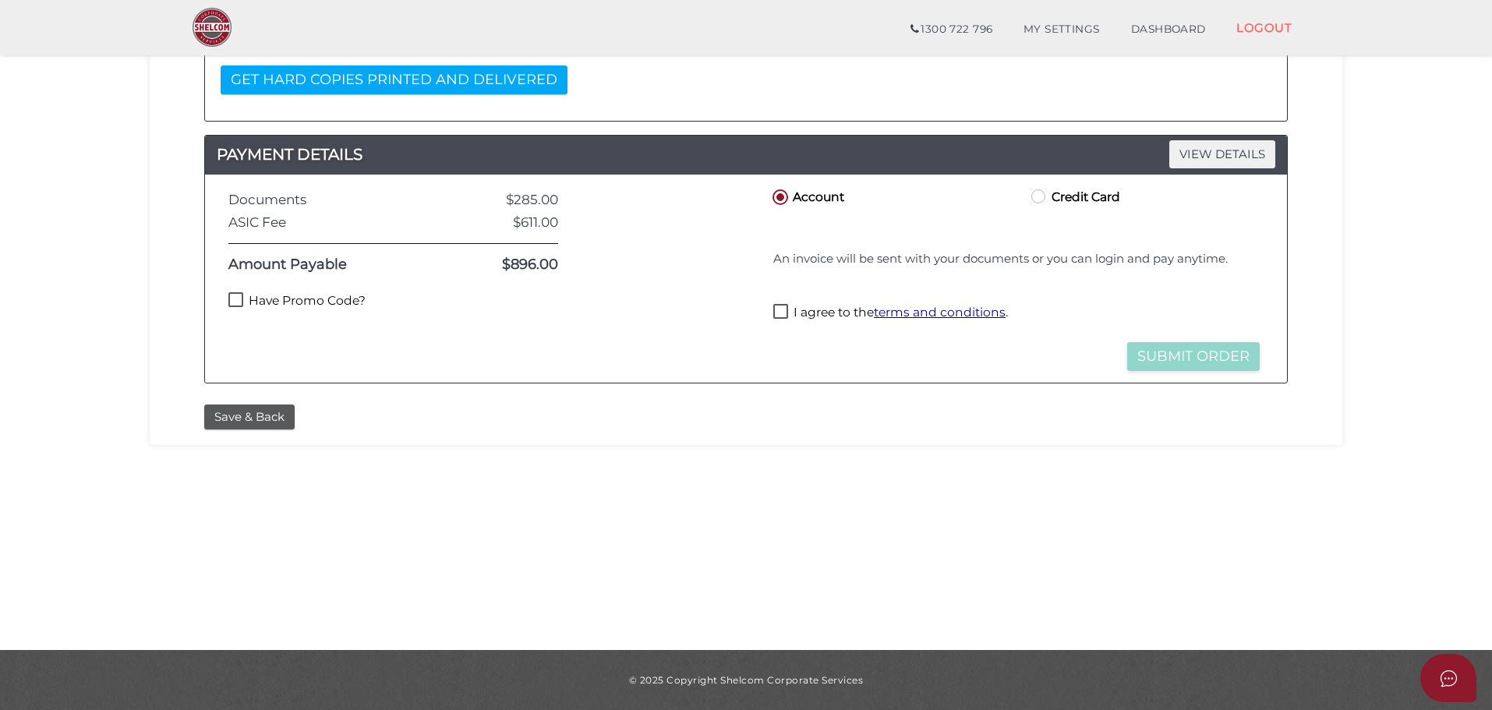
click at [328, 295] on label "Have Promo Code?" at bounding box center [296, 301] width 137 height 19
checkbox input "true"
click at [338, 331] on input "text" at bounding box center [342, 333] width 228 height 34
type input "WELCOME55"
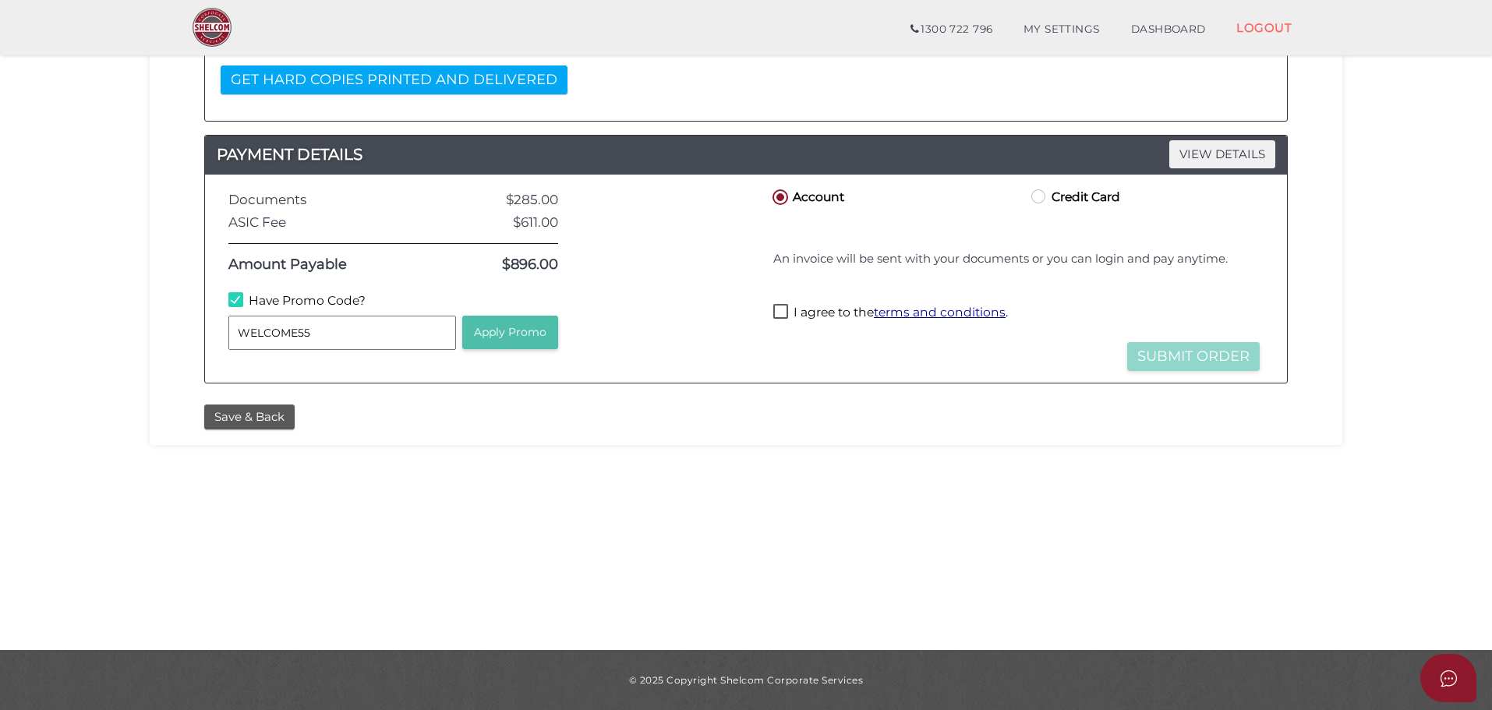
click at [522, 344] on button "Apply Promo" at bounding box center [510, 333] width 96 height 34
